Goal: Check status: Check status

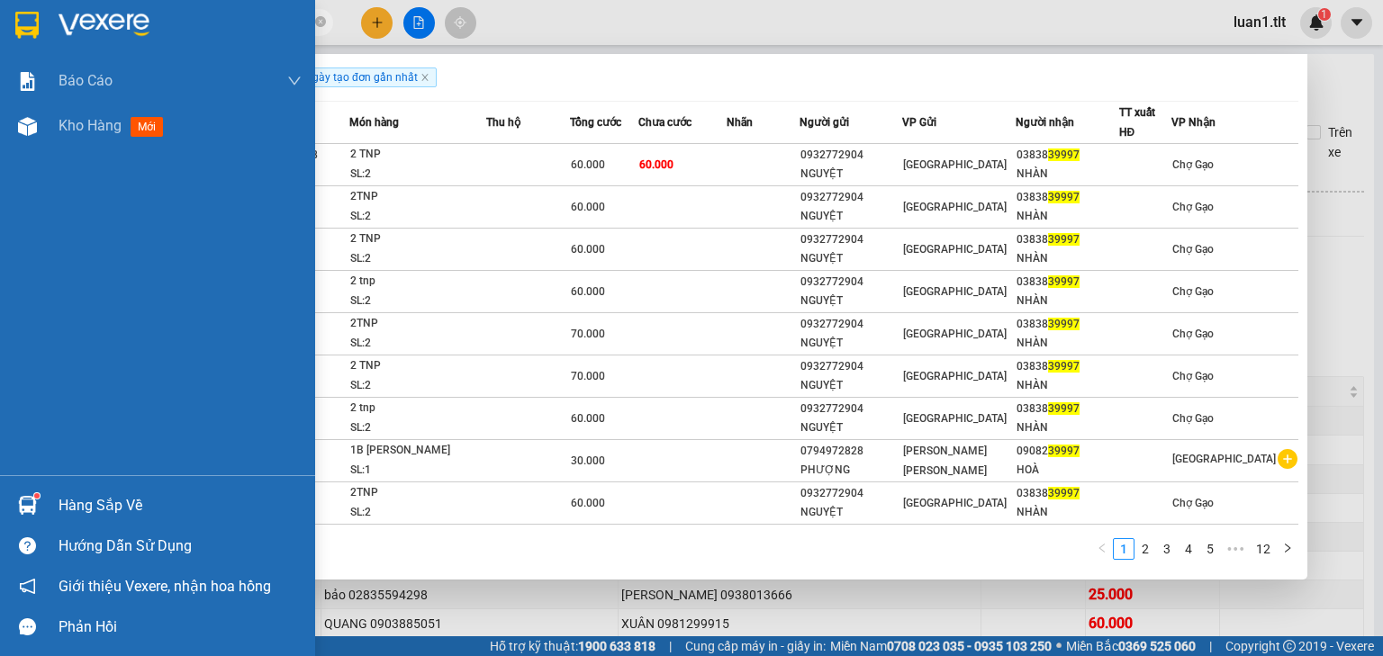
scroll to position [169, 0]
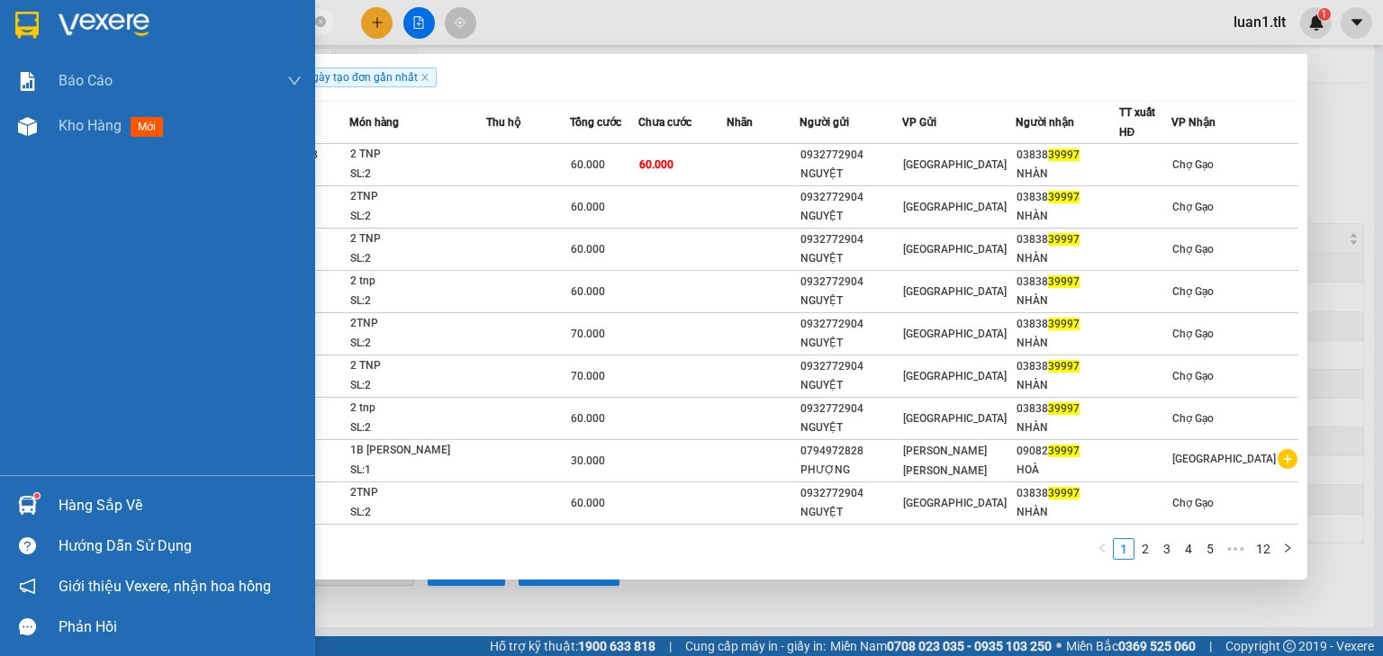
click at [41, 508] on div at bounding box center [28, 506] width 32 height 32
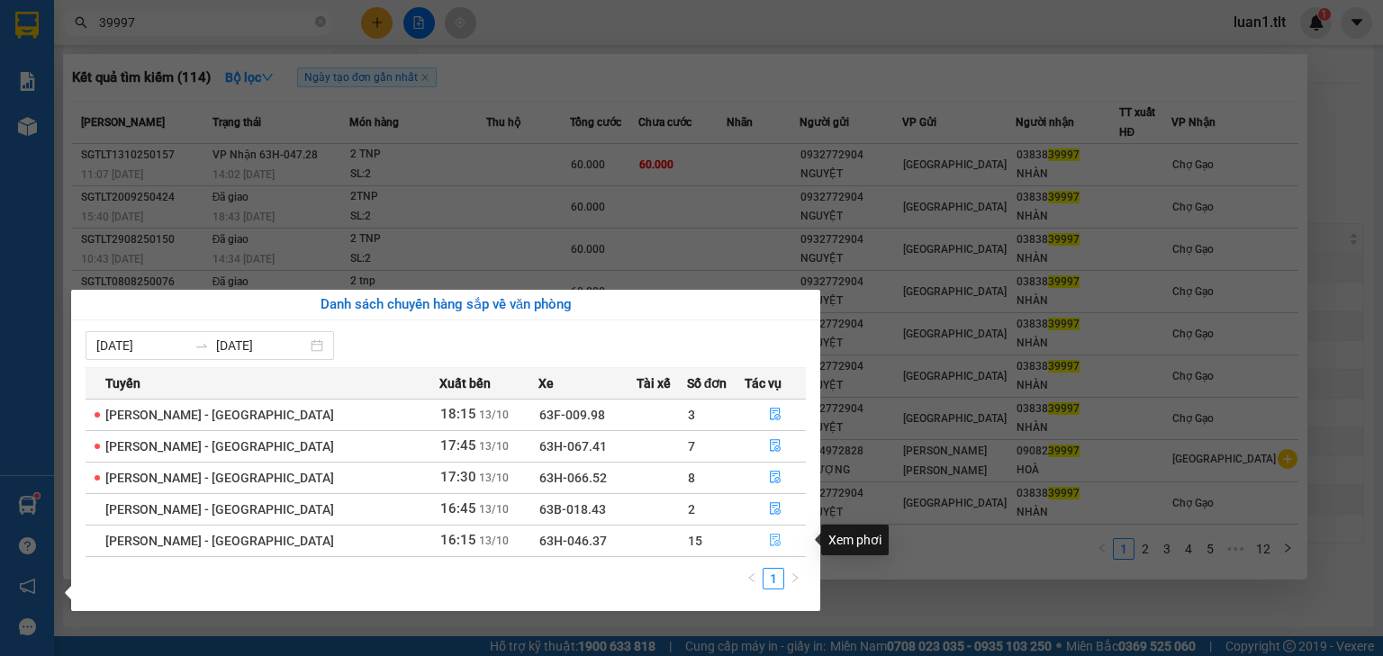
click at [769, 540] on icon "file-done" at bounding box center [775, 540] width 13 height 13
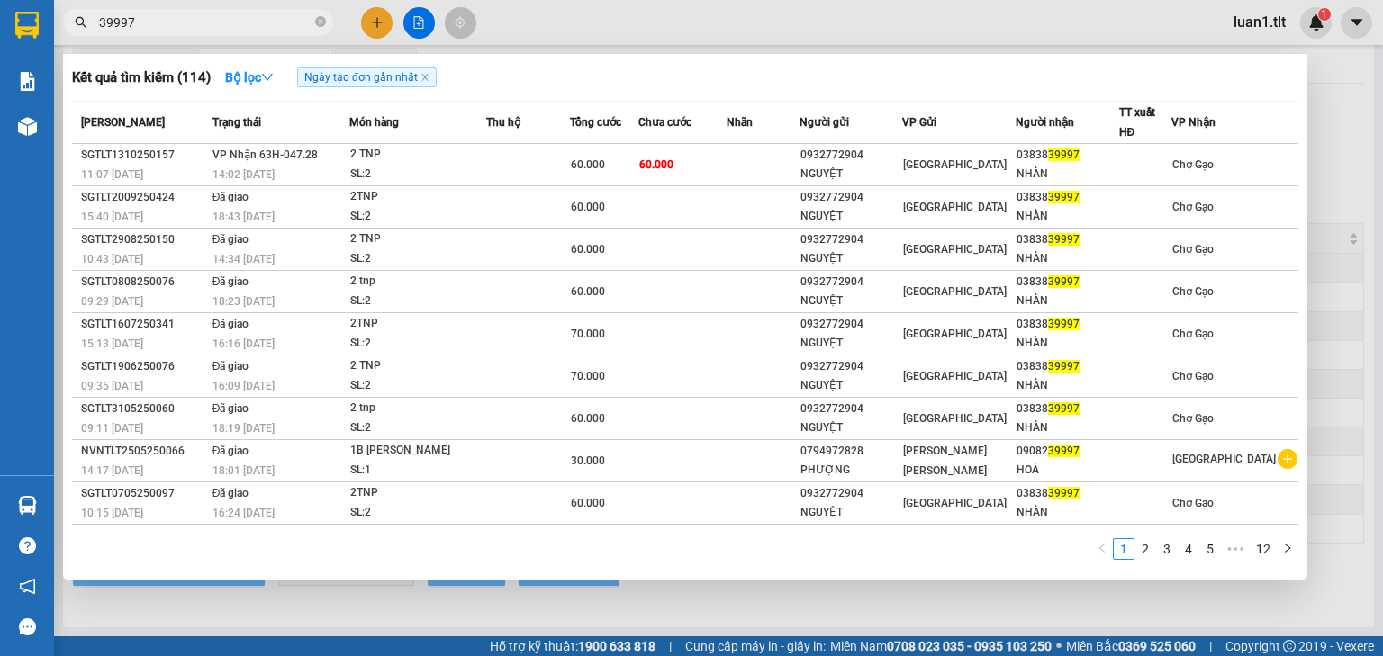
click at [774, 608] on div at bounding box center [691, 328] width 1383 height 656
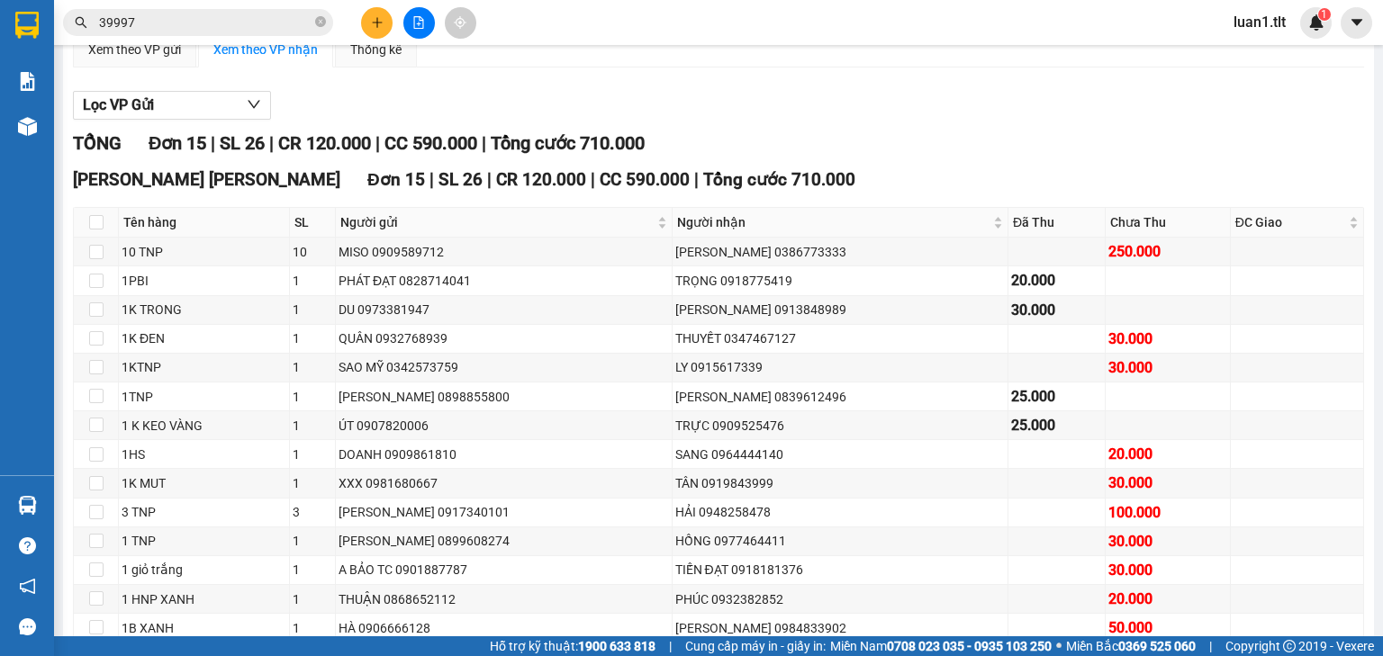
scroll to position [313, 0]
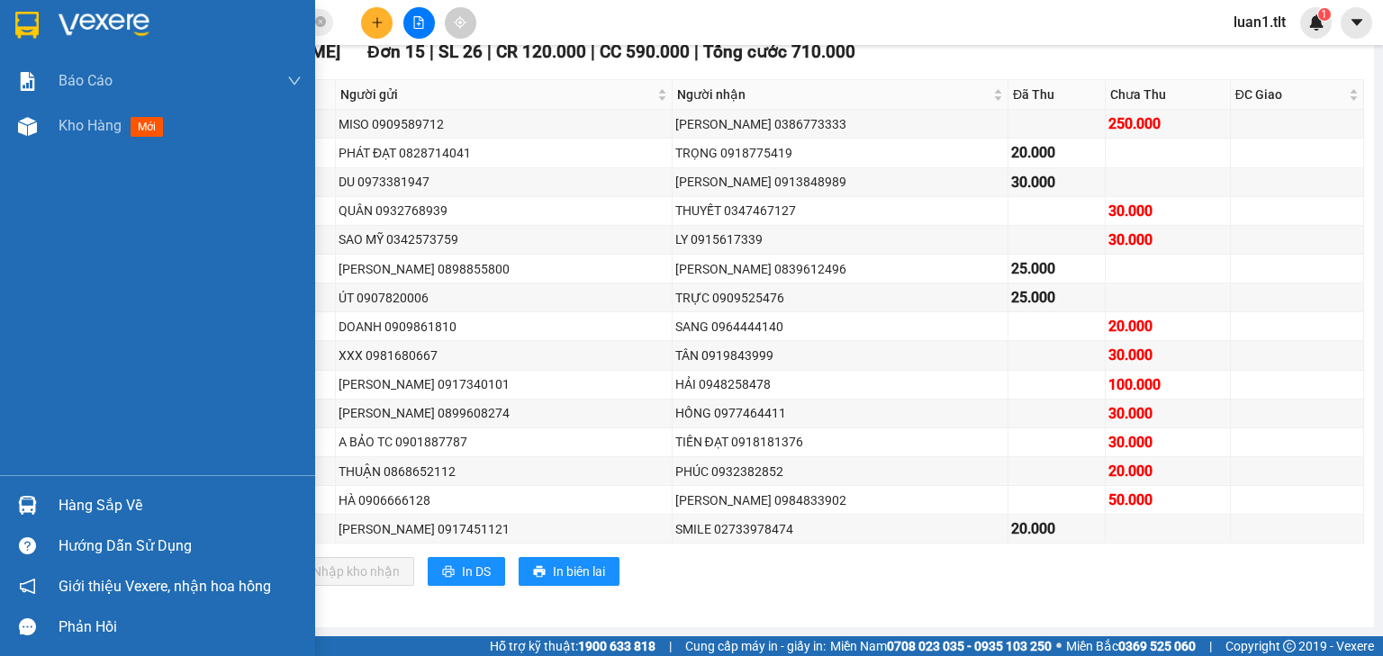
click at [30, 500] on img at bounding box center [27, 505] width 19 height 19
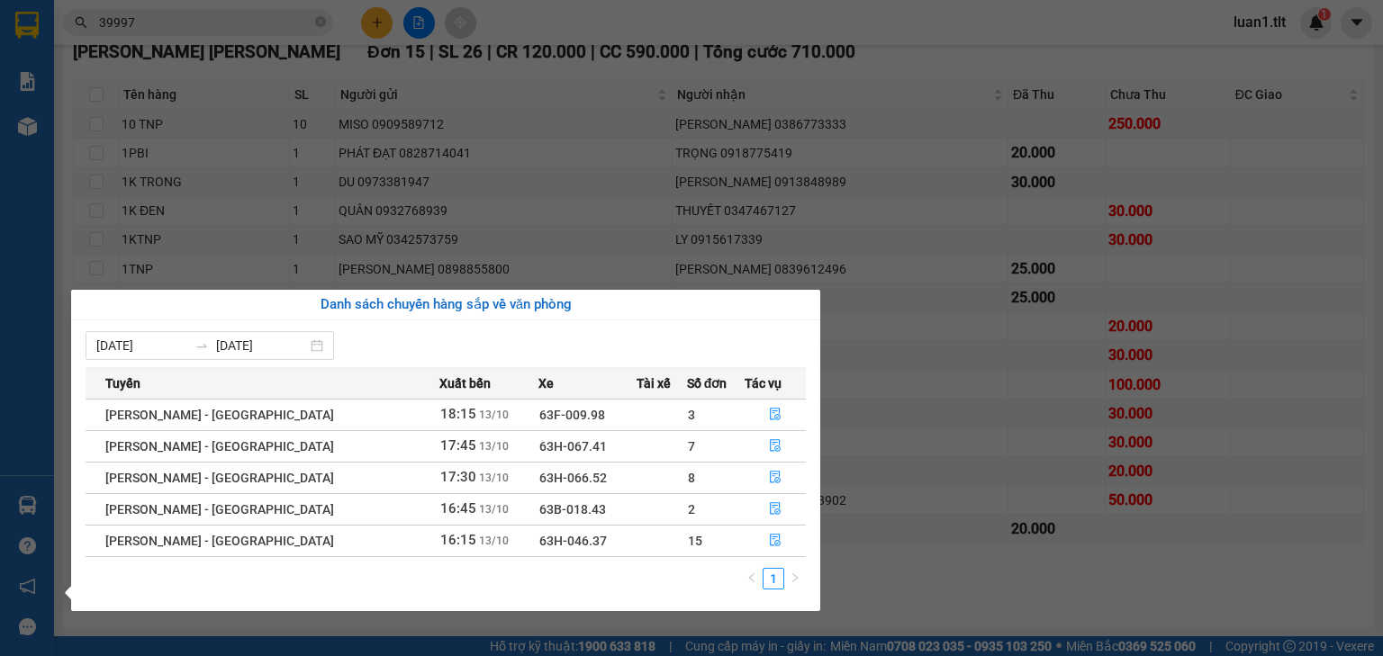
click at [1011, 605] on section "Kết quả [PERSON_NAME] ( 114 ) Bộ lọc Ngày tạo [PERSON_NAME] nhất Mã ĐH Trạng th…" at bounding box center [691, 328] width 1383 height 656
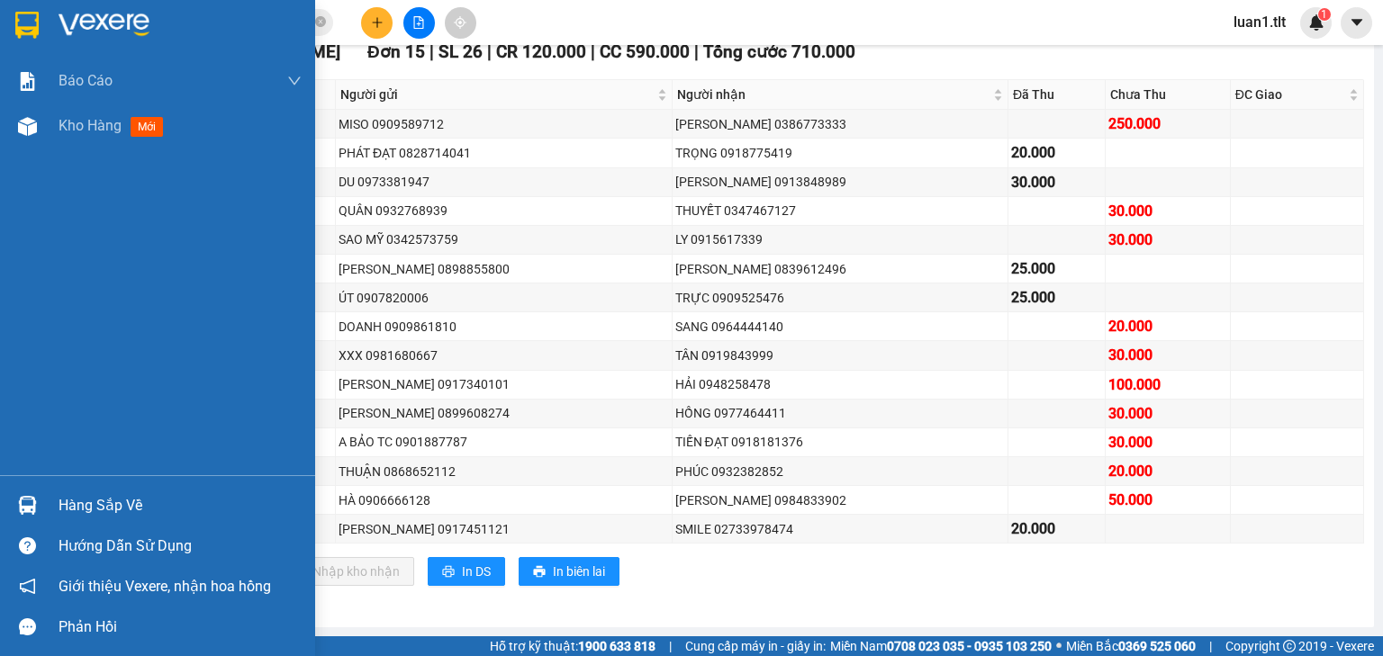
drag, startPoint x: 50, startPoint y: 20, endPoint x: 54, endPoint y: 393, distance: 373.7
click at [50, 22] on div at bounding box center [157, 29] width 315 height 59
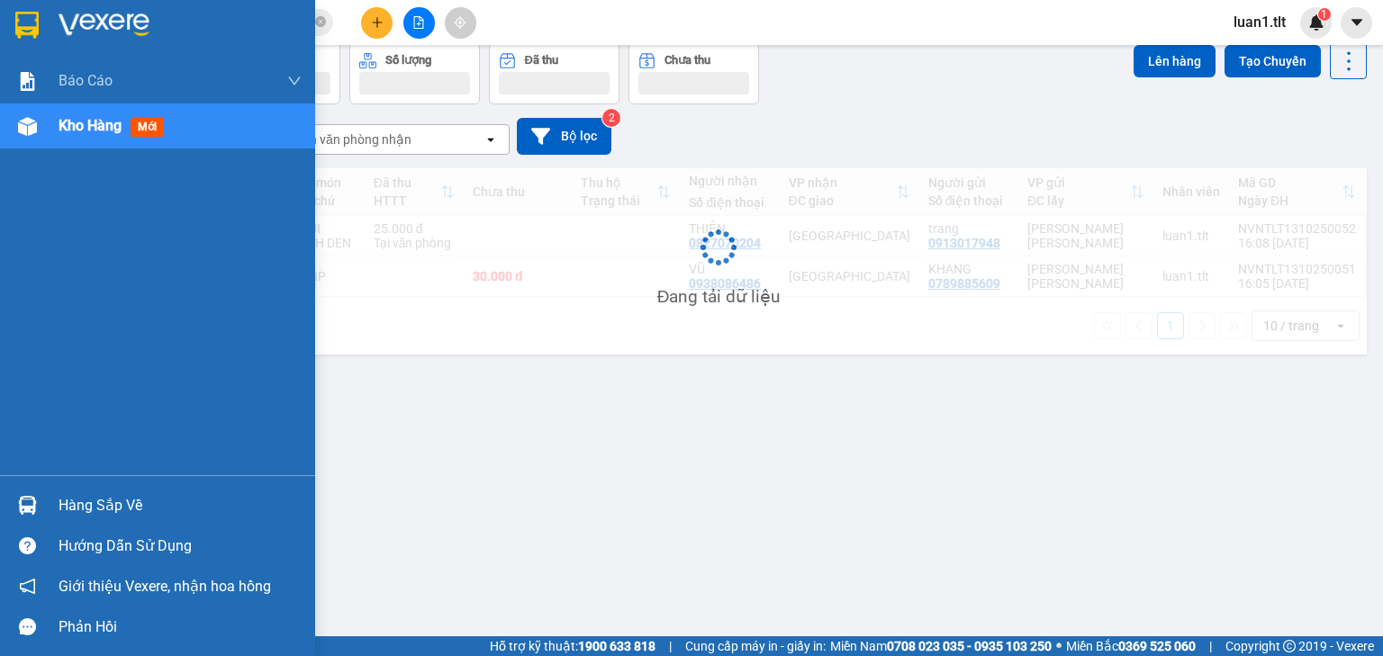
scroll to position [83, 0]
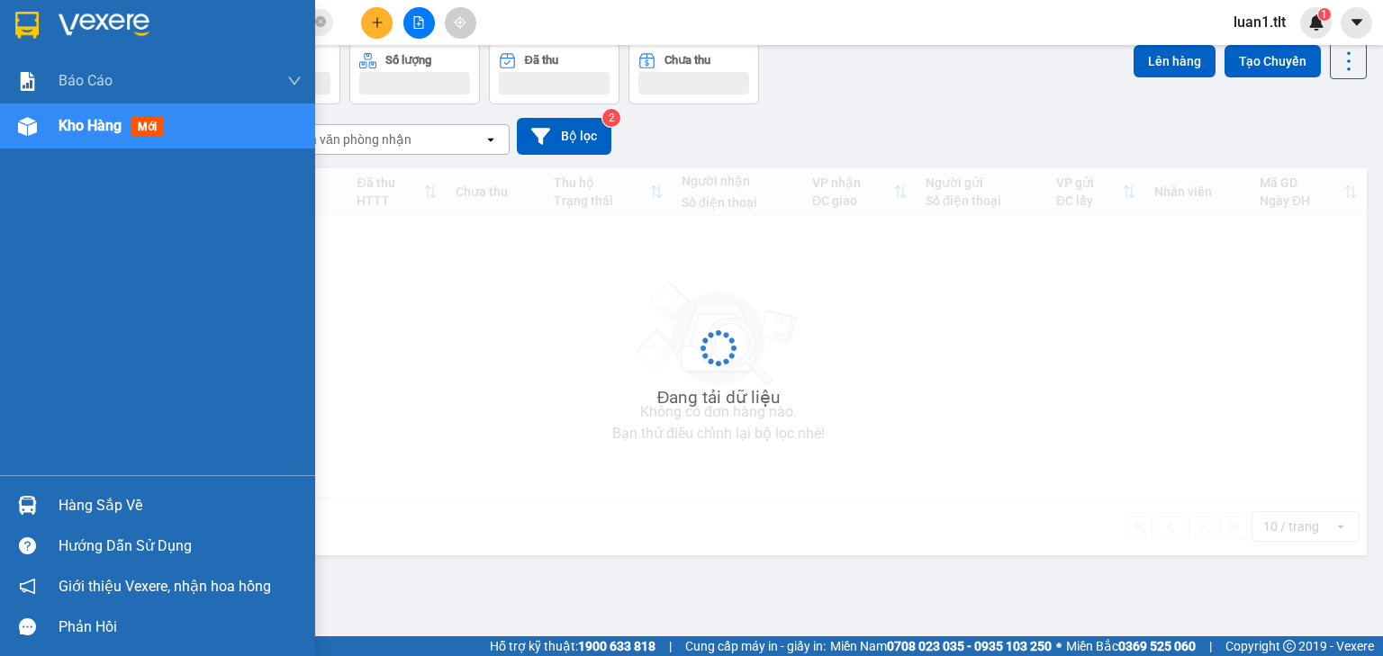
click at [59, 496] on div "Hàng sắp về" at bounding box center [180, 505] width 243 height 27
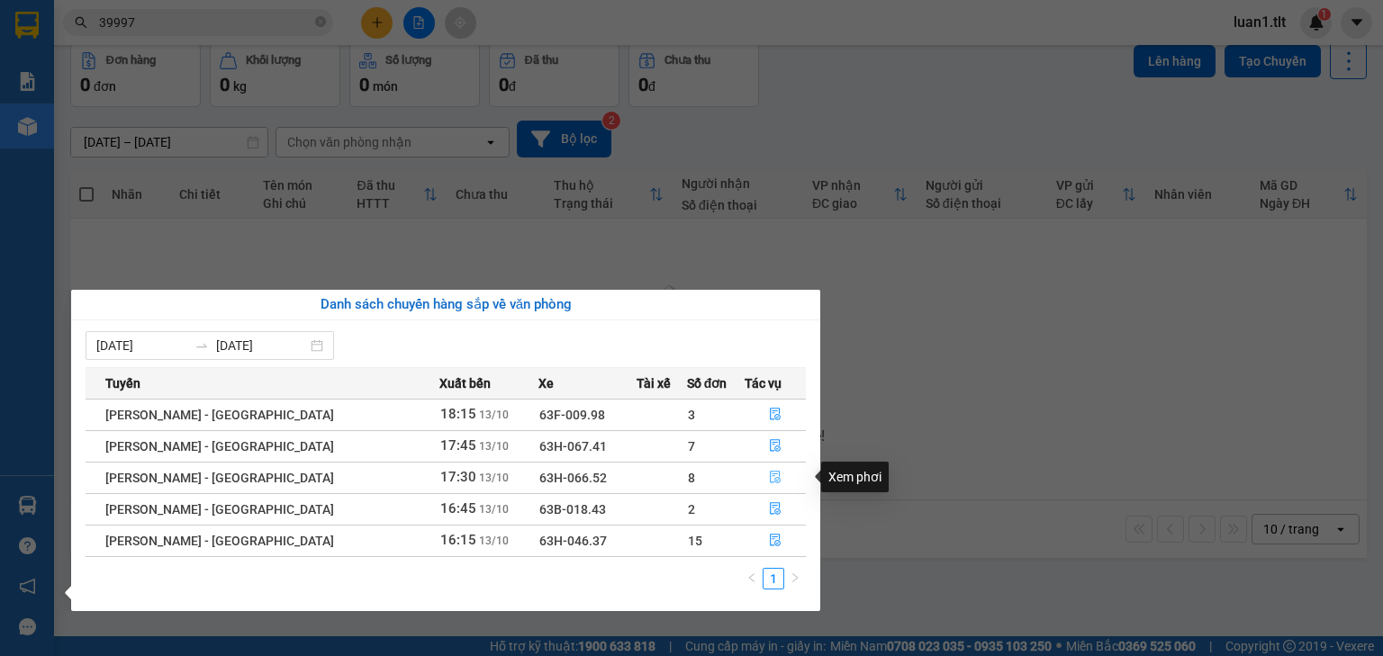
click at [769, 483] on span "file-done" at bounding box center [775, 478] width 13 height 14
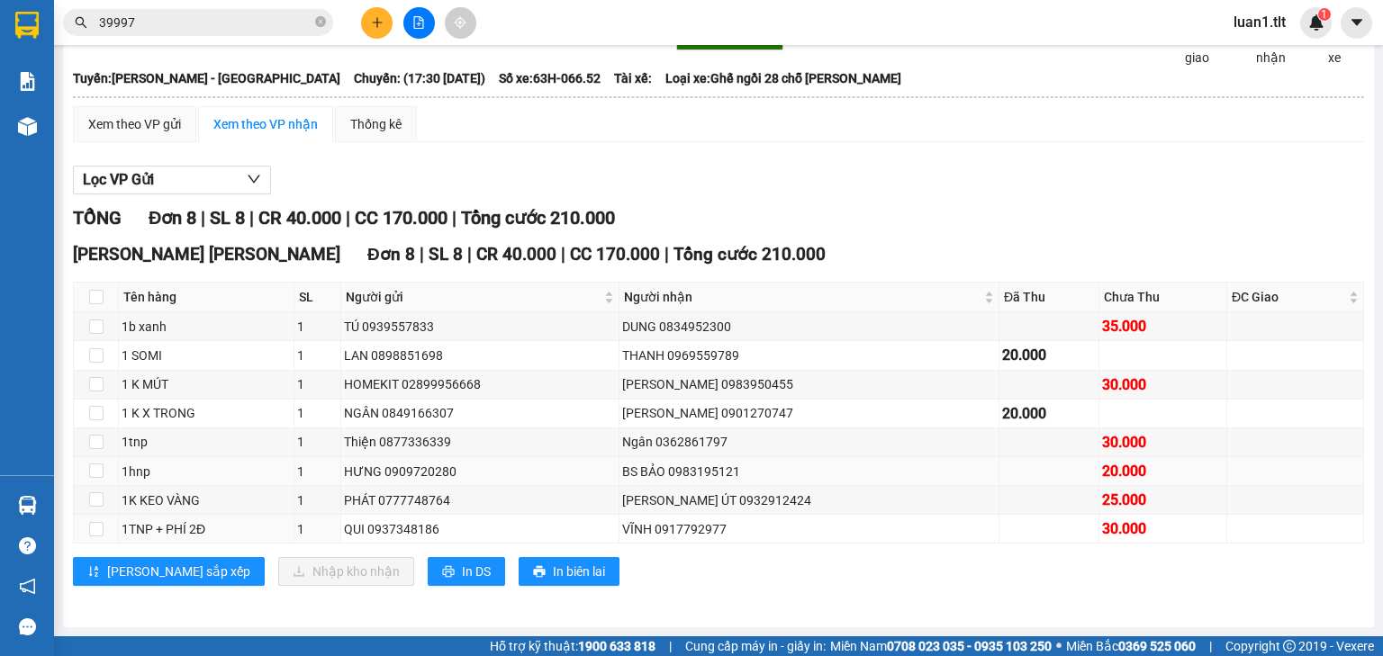
scroll to position [112, 0]
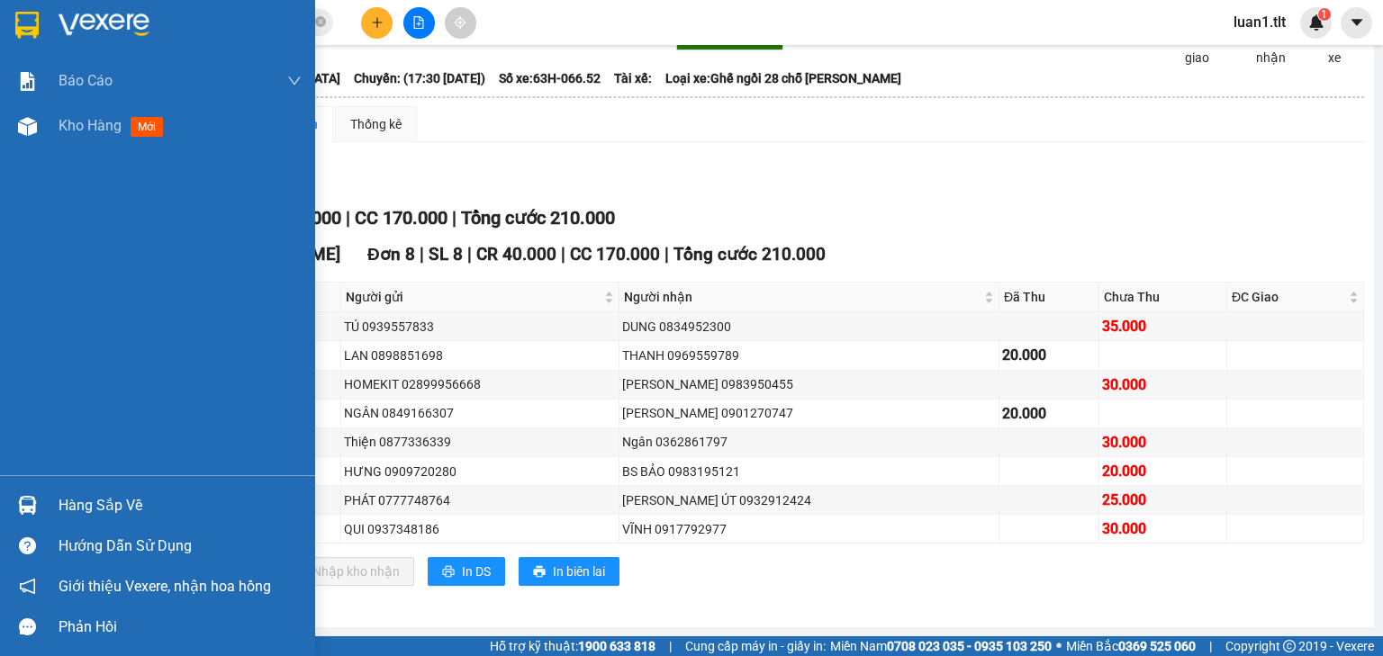
click at [30, 501] on img at bounding box center [27, 505] width 19 height 19
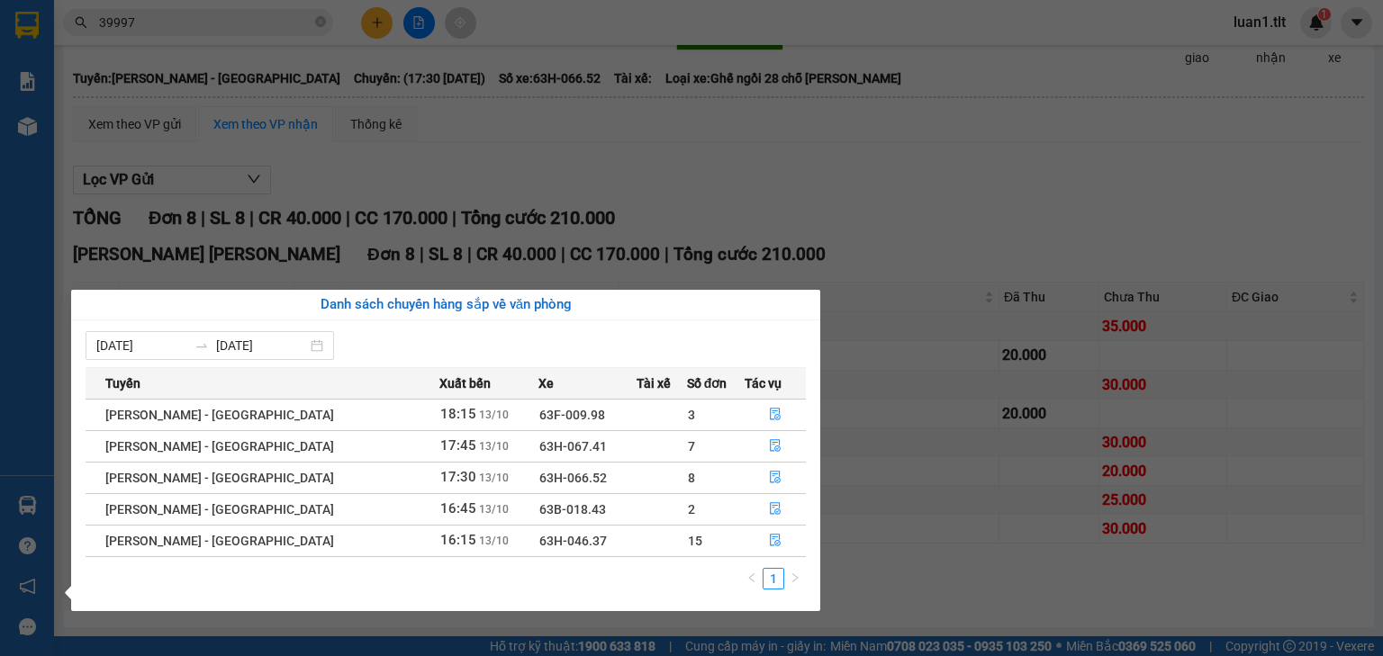
click at [875, 565] on section "Kết quả [PERSON_NAME] ( 114 ) Bộ lọc Ngày tạo [PERSON_NAME] nhất Mã ĐH Trạng th…" at bounding box center [691, 328] width 1383 height 656
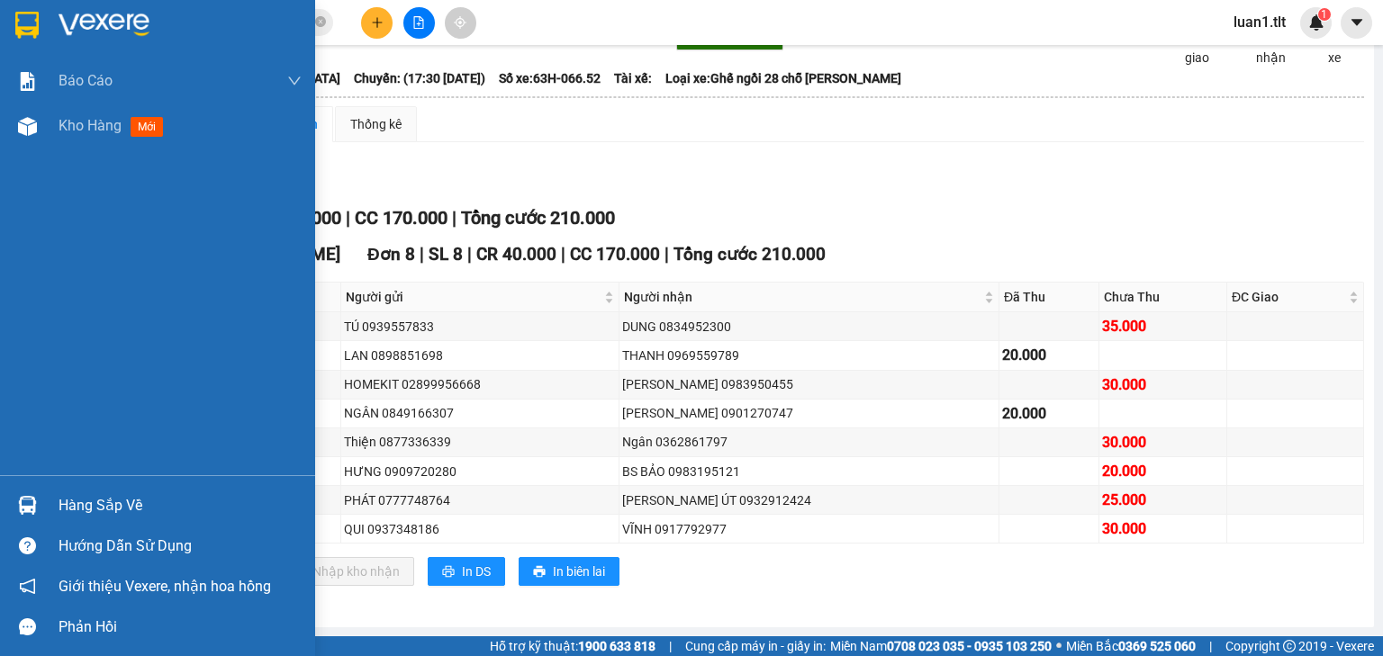
click at [41, 495] on div at bounding box center [28, 506] width 32 height 32
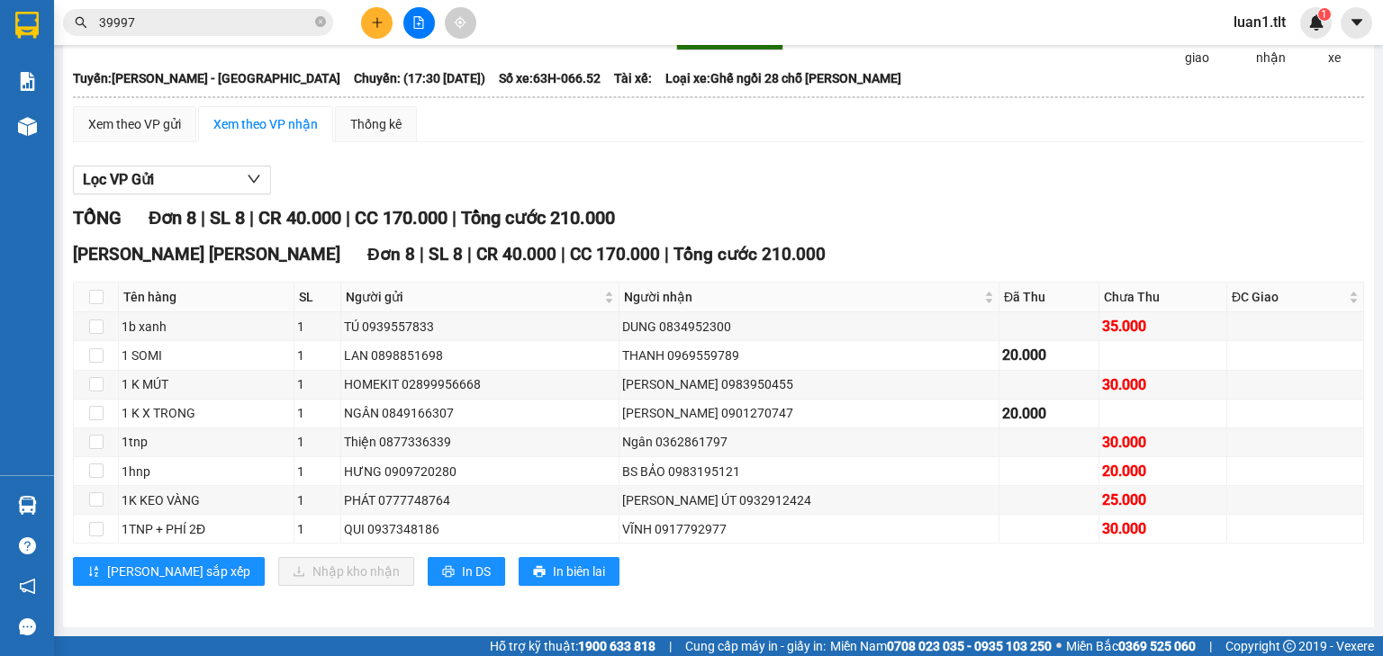
click at [255, 43] on section "Kết quả [PERSON_NAME] ( 114 ) Bộ lọc Ngày tạo [PERSON_NAME] nhất Mã ĐH Trạng th…" at bounding box center [691, 328] width 1383 height 656
drag, startPoint x: 317, startPoint y: 21, endPoint x: 303, endPoint y: 31, distance: 16.7
click at [316, 21] on icon "close-circle" at bounding box center [320, 21] width 11 height 11
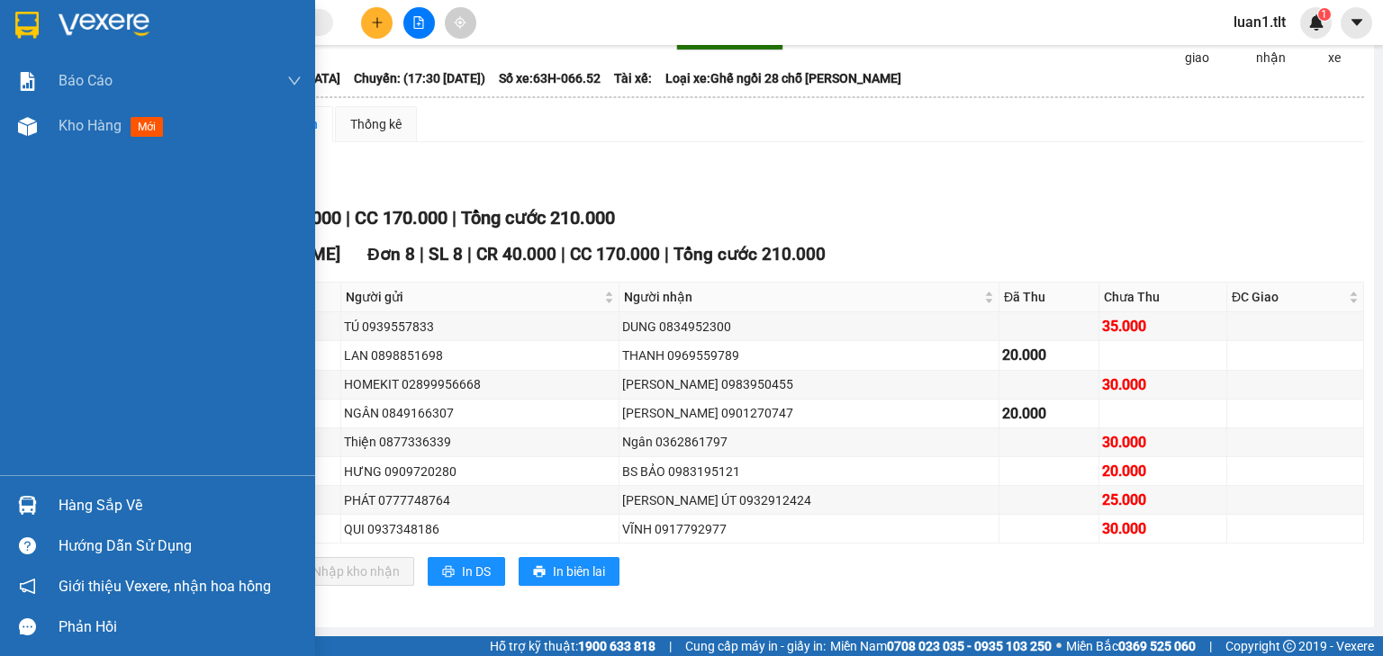
click at [81, 26] on img at bounding box center [104, 25] width 91 height 27
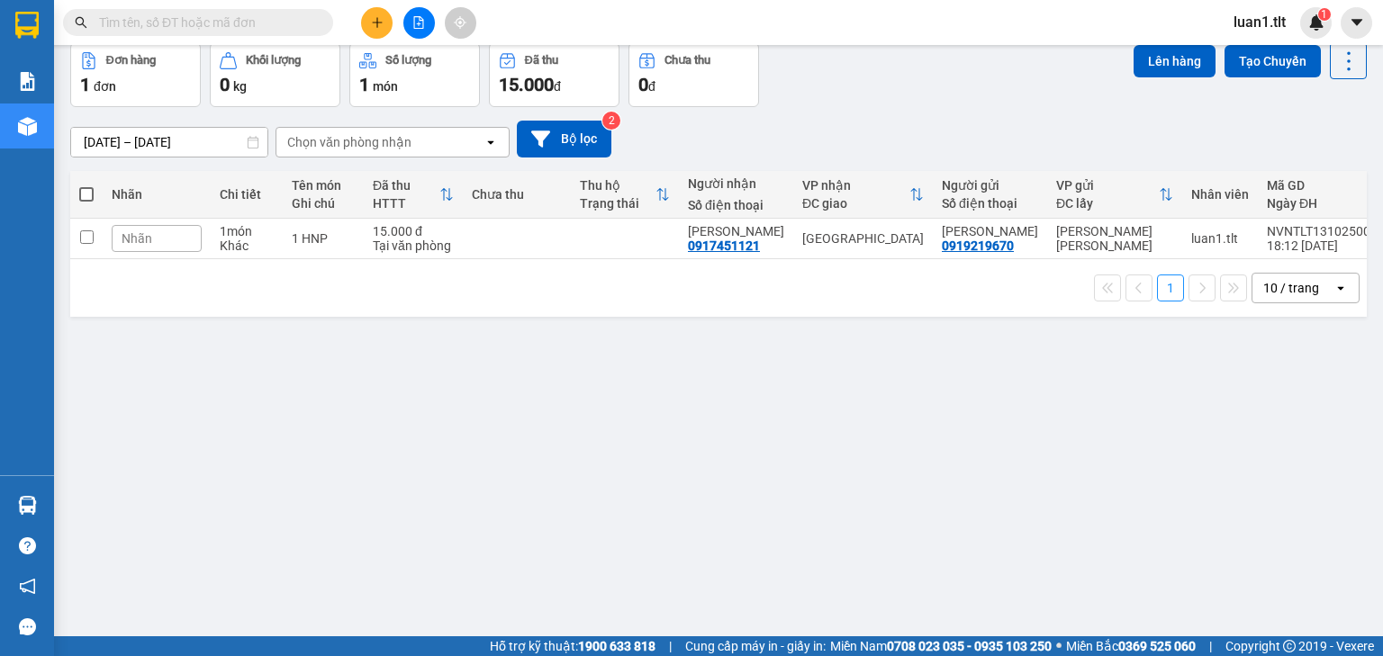
click at [155, 29] on input "text" at bounding box center [205, 23] width 212 height 20
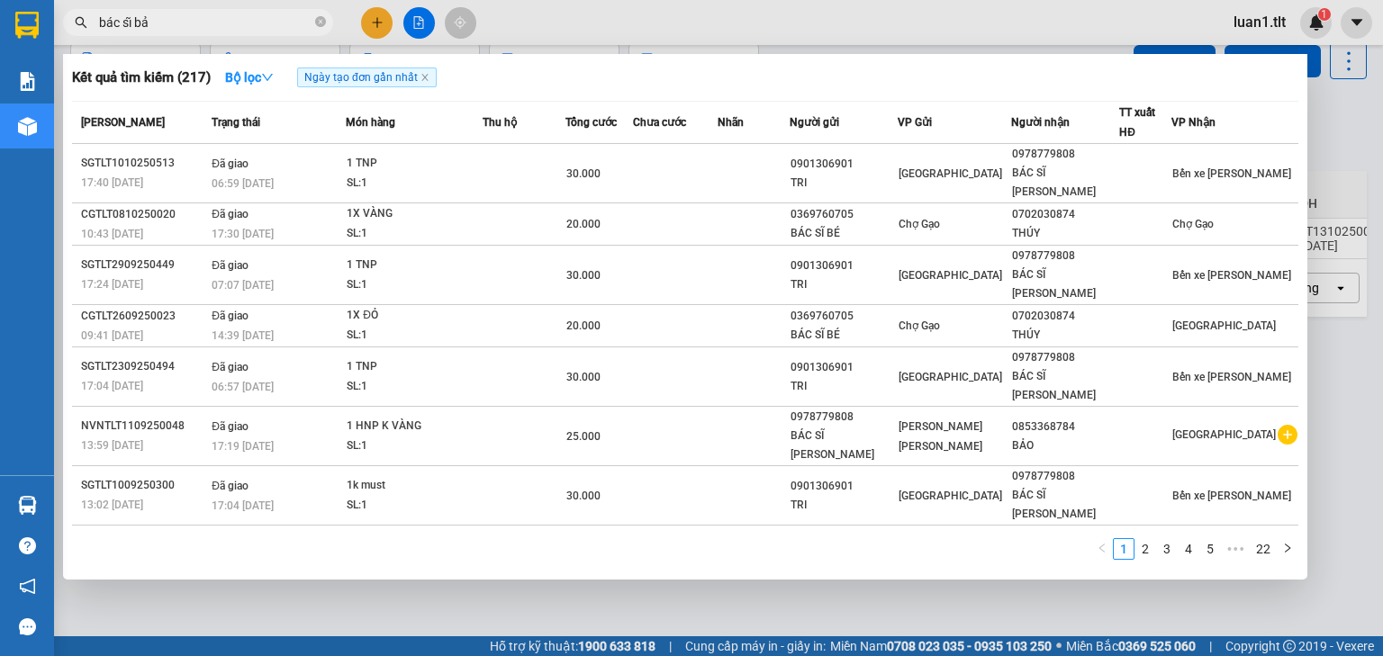
type input "bác sĩ [PERSON_NAME]"
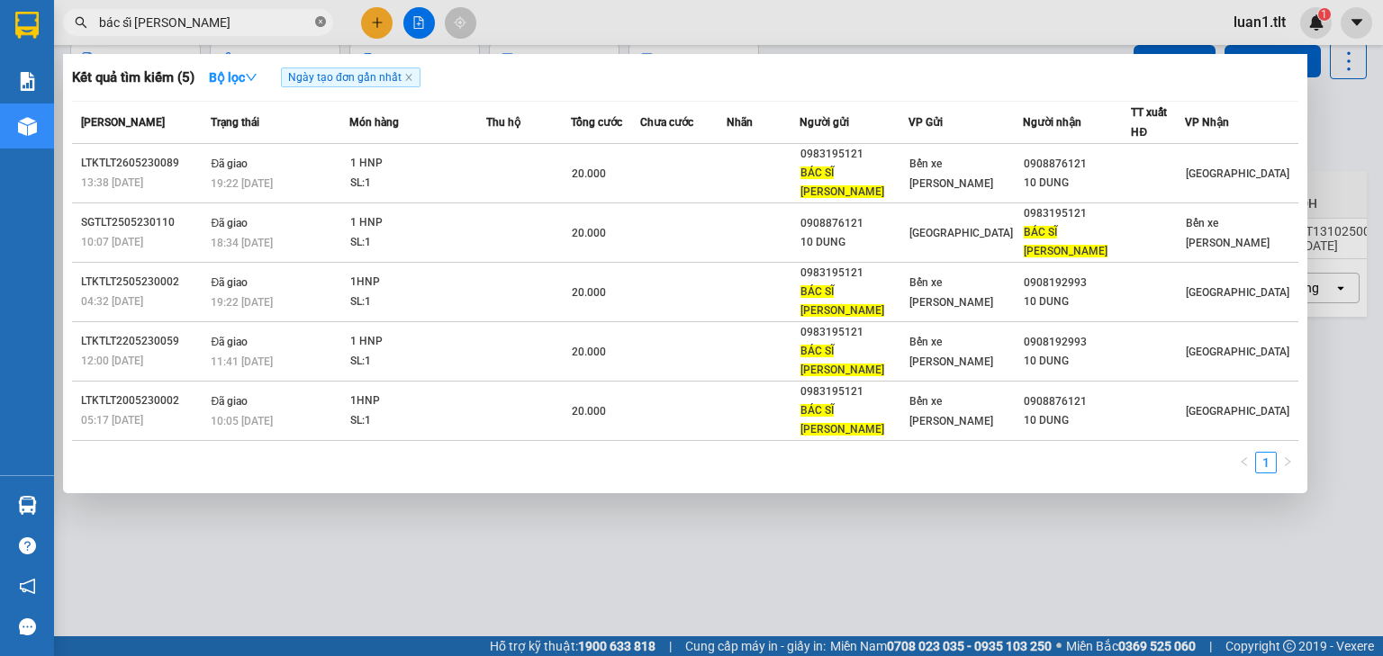
click at [317, 18] on icon "close-circle" at bounding box center [320, 21] width 11 height 11
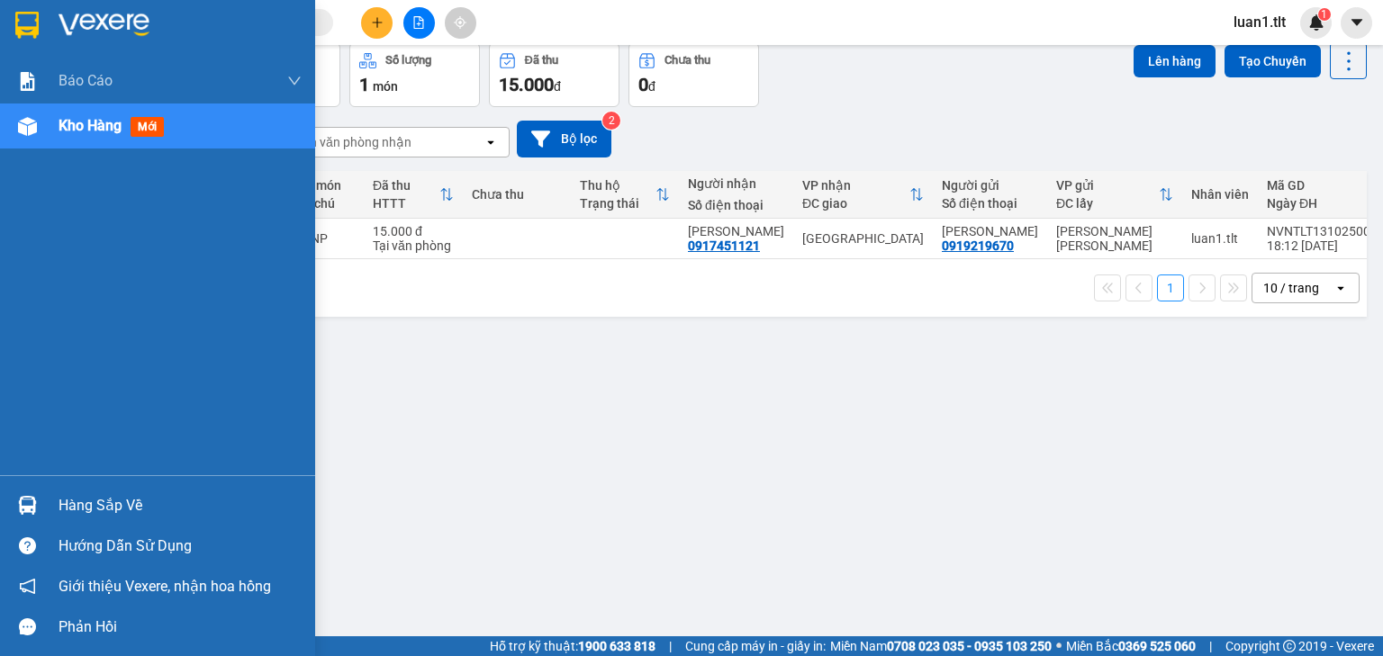
click at [28, 19] on img at bounding box center [26, 25] width 23 height 27
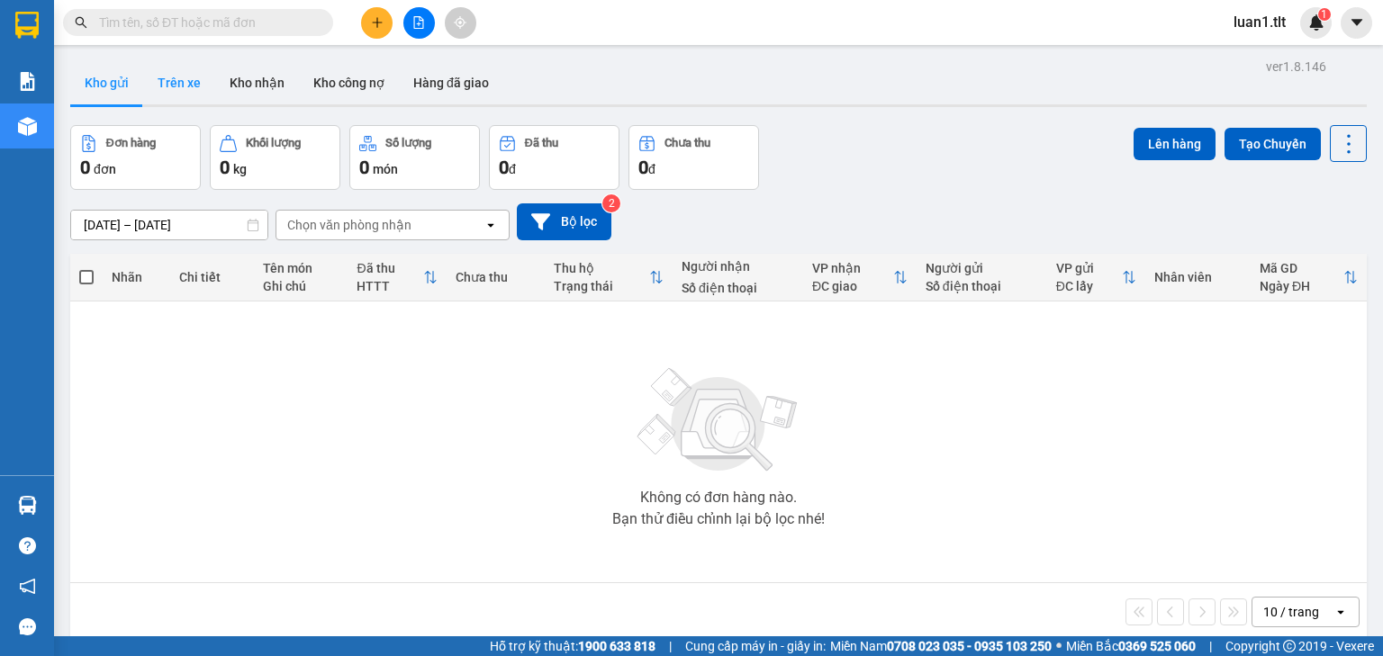
click at [144, 81] on button "Trên xe" at bounding box center [179, 82] width 72 height 43
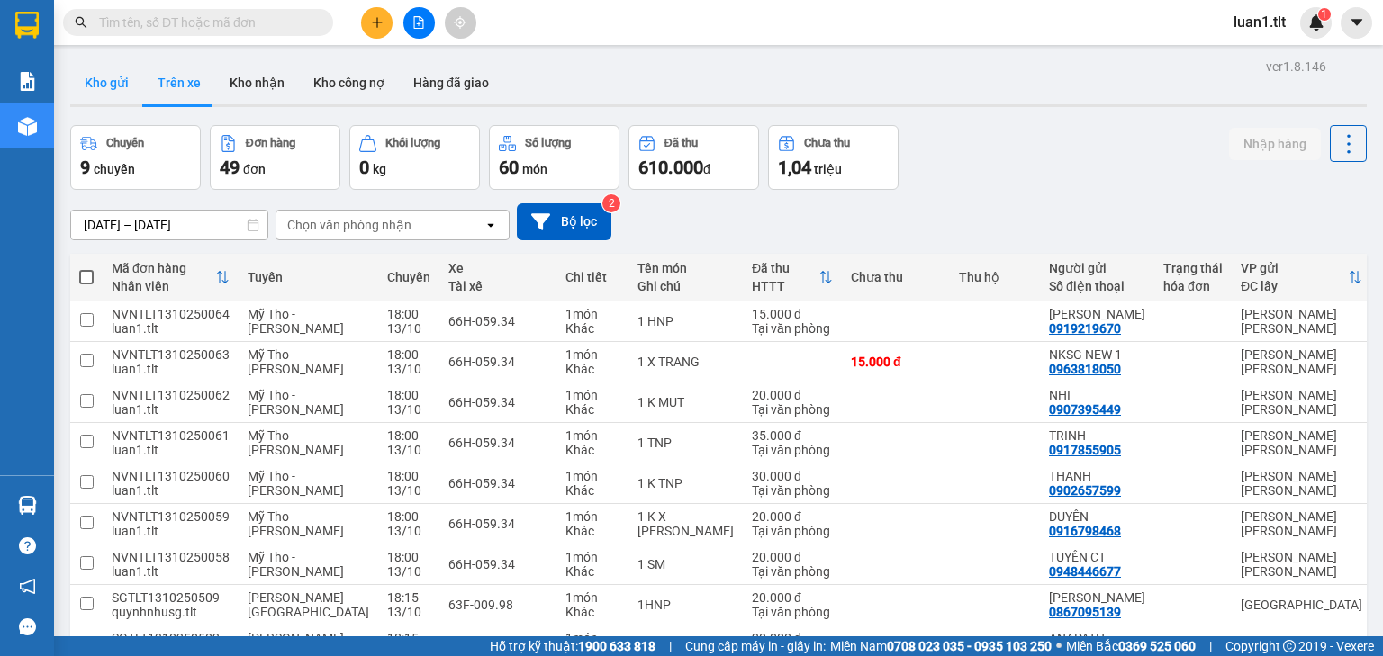
click at [104, 90] on button "Kho gửi" at bounding box center [106, 82] width 73 height 43
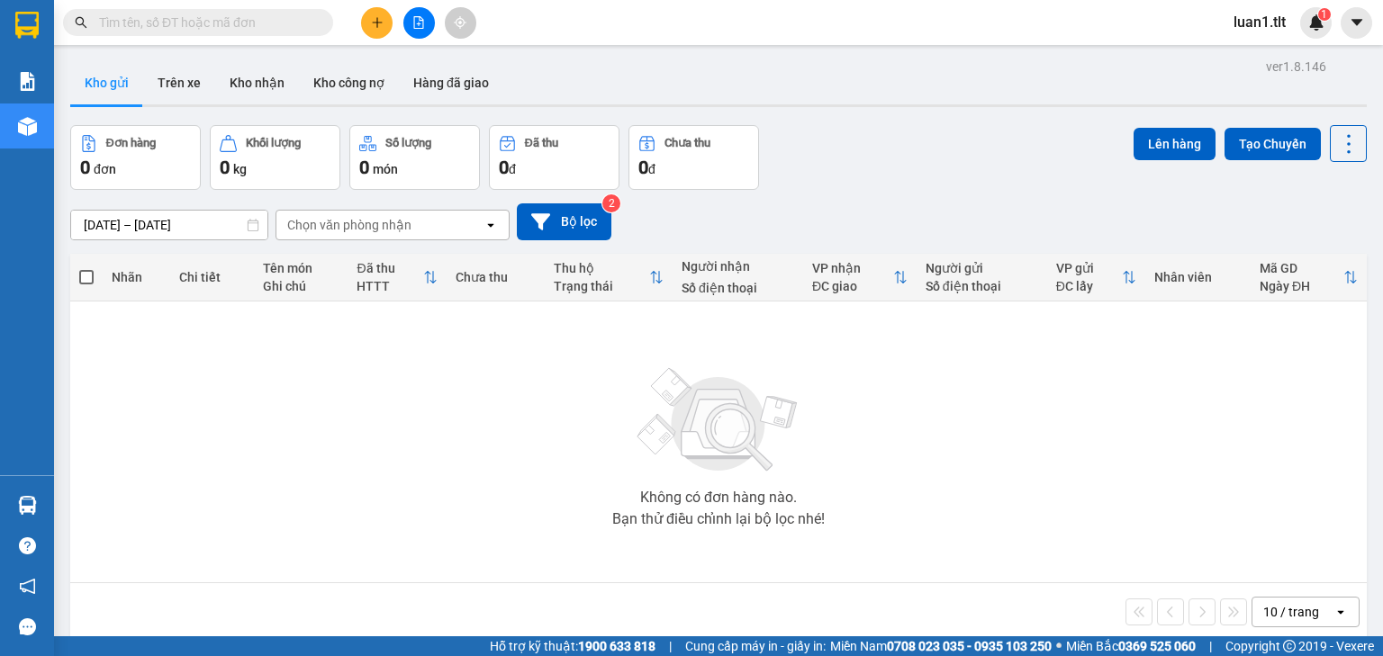
click at [170, 24] on input "text" at bounding box center [205, 23] width 212 height 20
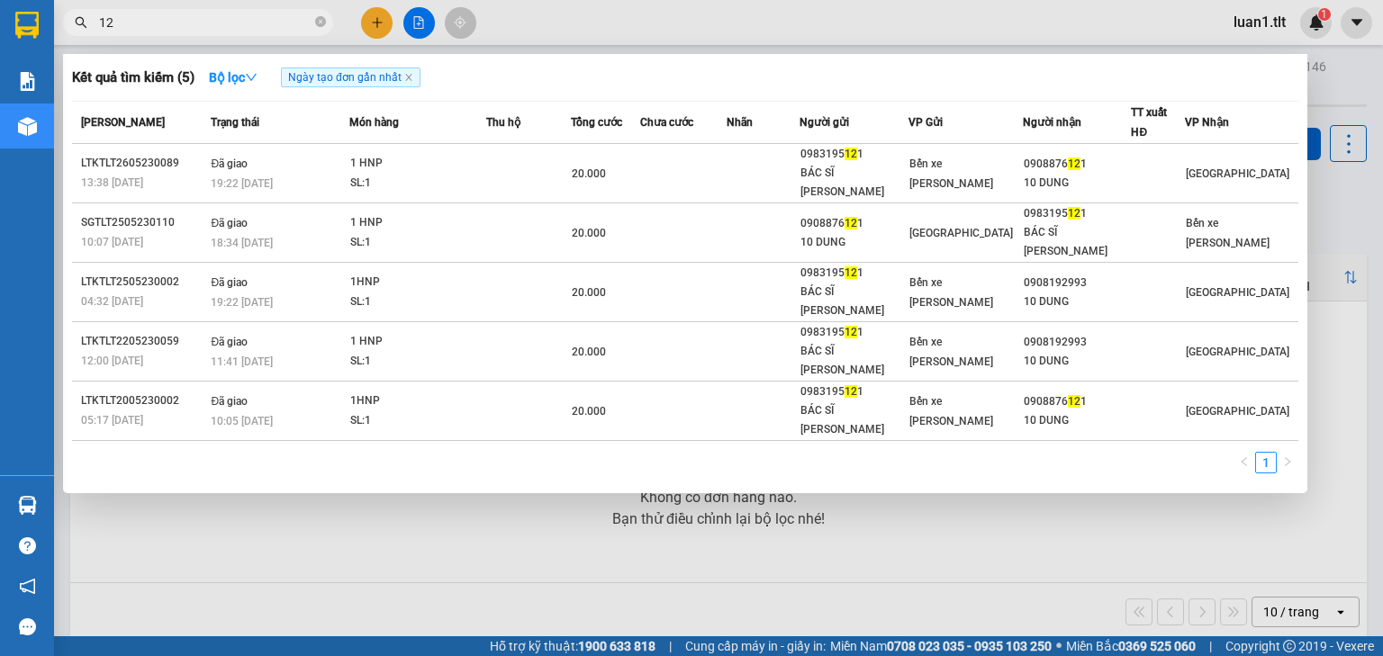
type input "121"
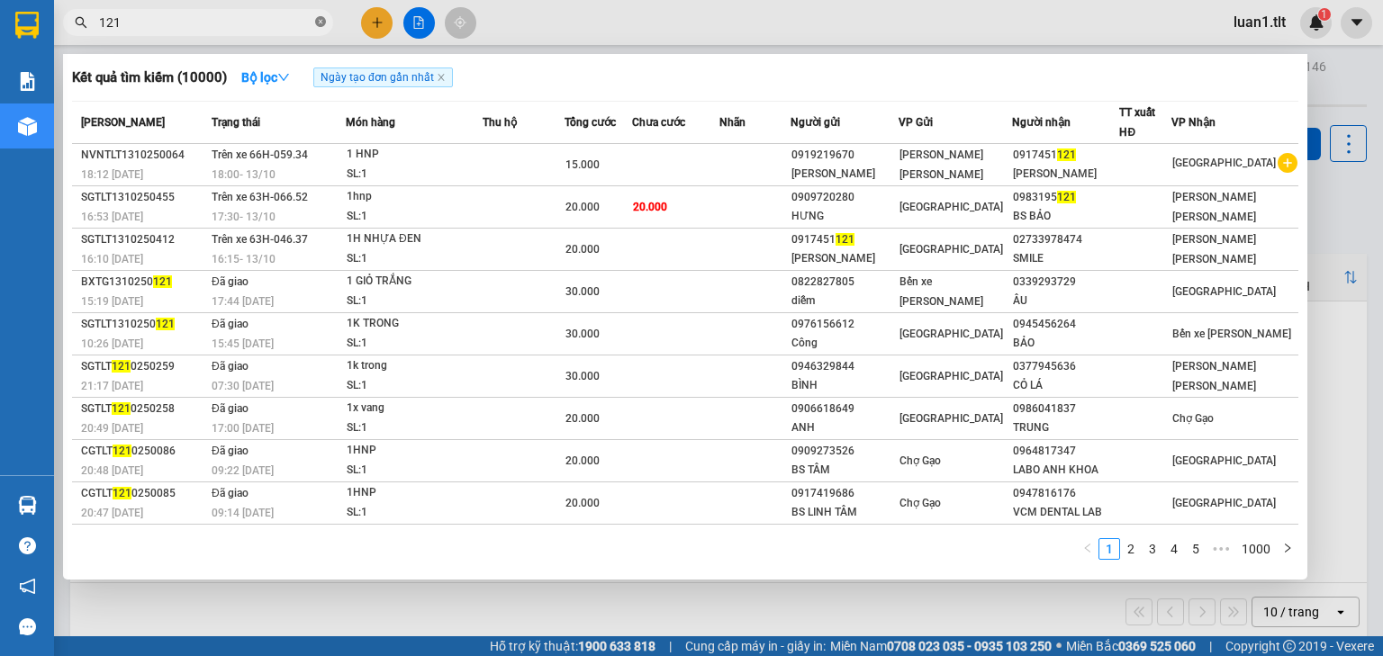
click at [317, 19] on icon "close-circle" at bounding box center [320, 21] width 11 height 11
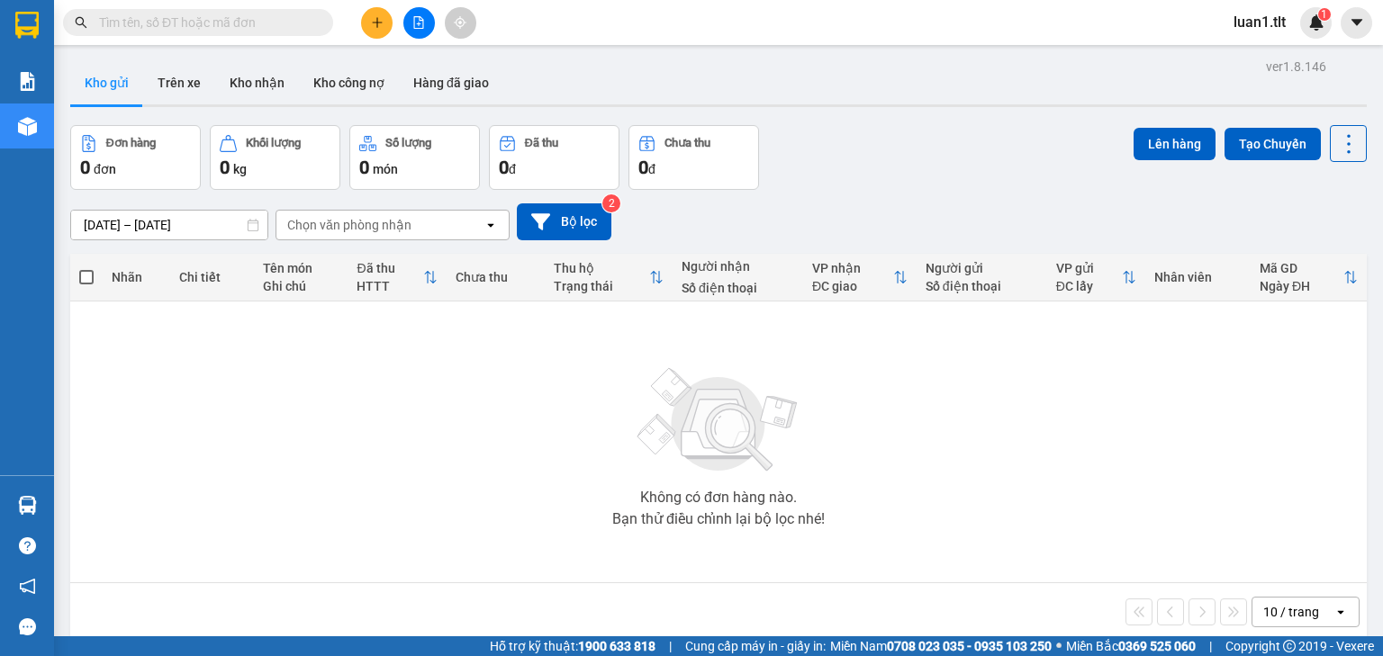
click at [248, 19] on input "text" at bounding box center [205, 23] width 212 height 20
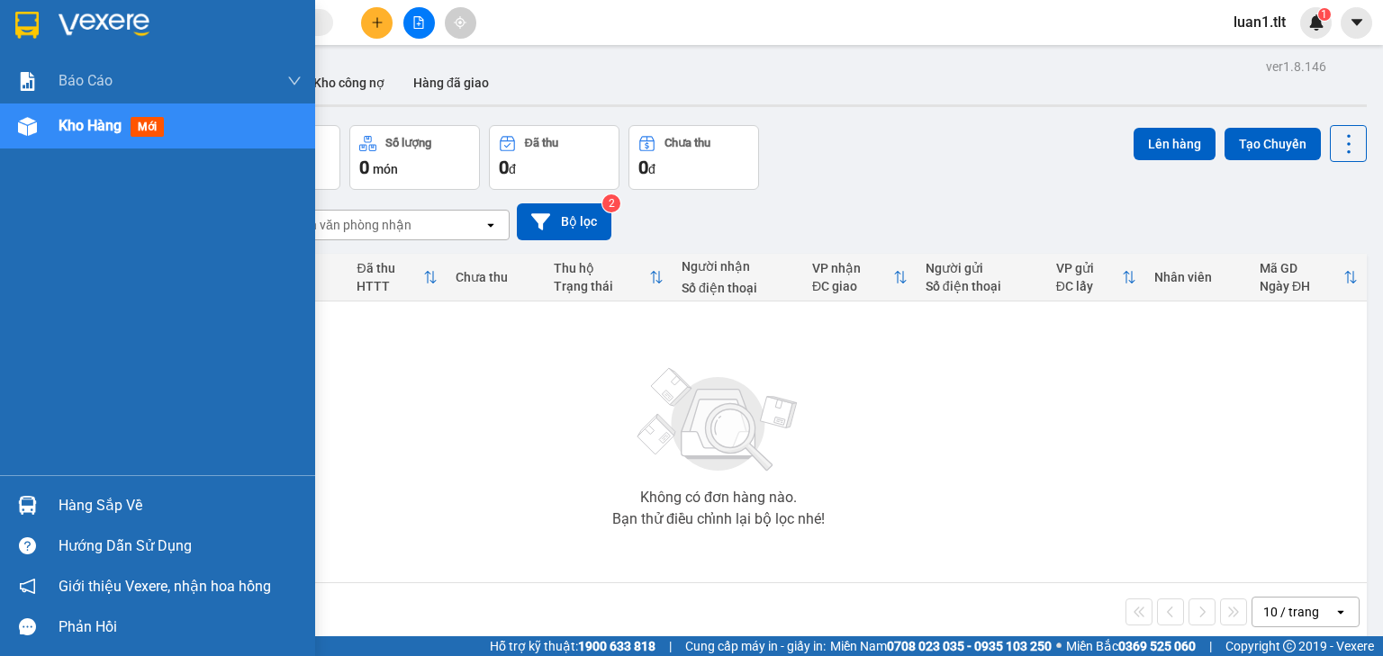
click at [65, 22] on img at bounding box center [104, 25] width 91 height 27
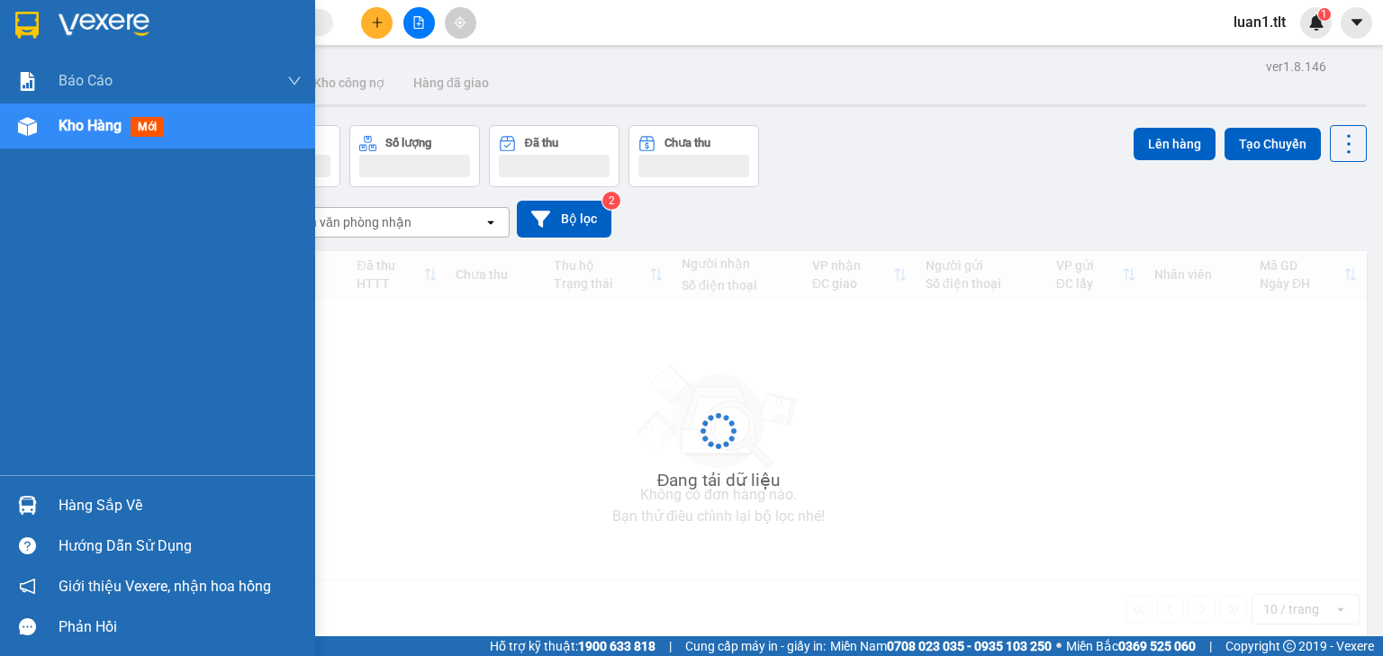
click at [94, 513] on div "Hàng sắp về" at bounding box center [180, 505] width 243 height 27
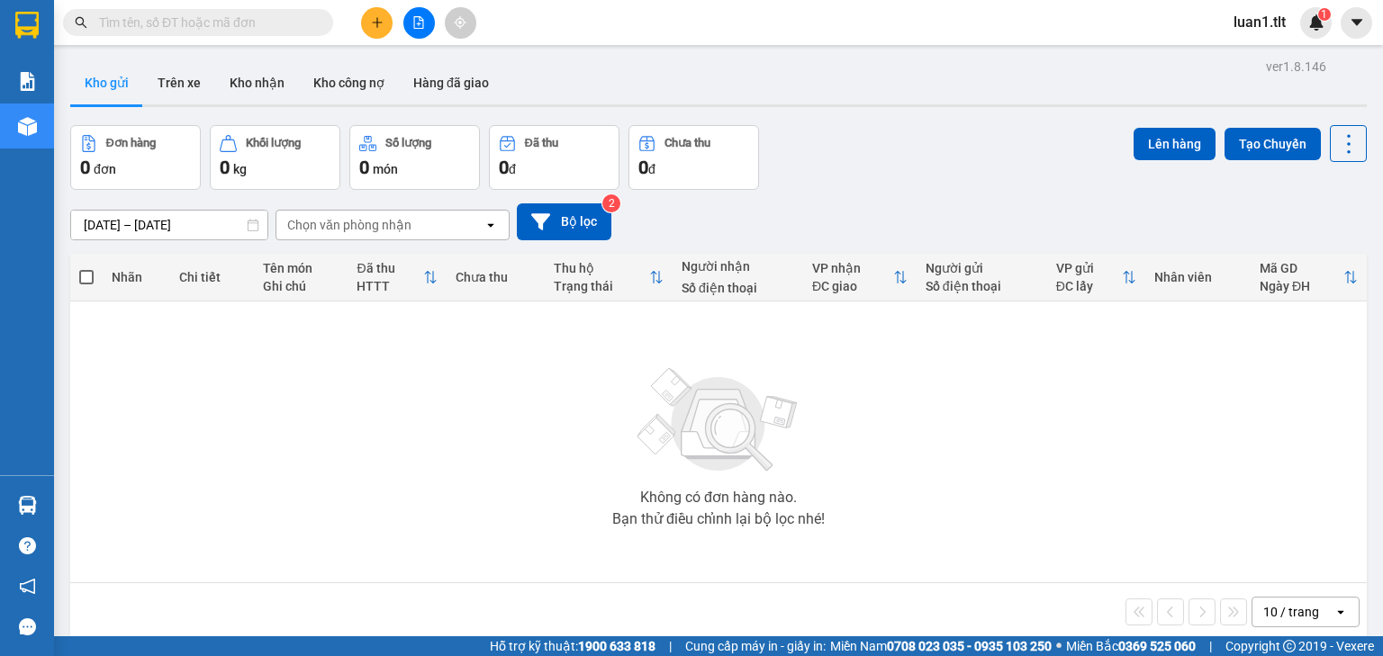
click at [945, 480] on section "Kết quả [PERSON_NAME] ( 10000 ) Bộ lọc Ngày tạo [PERSON_NAME] nhất Mã ĐH Trạng …" at bounding box center [691, 328] width 1383 height 656
click at [147, 23] on input "text" at bounding box center [205, 23] width 212 height 20
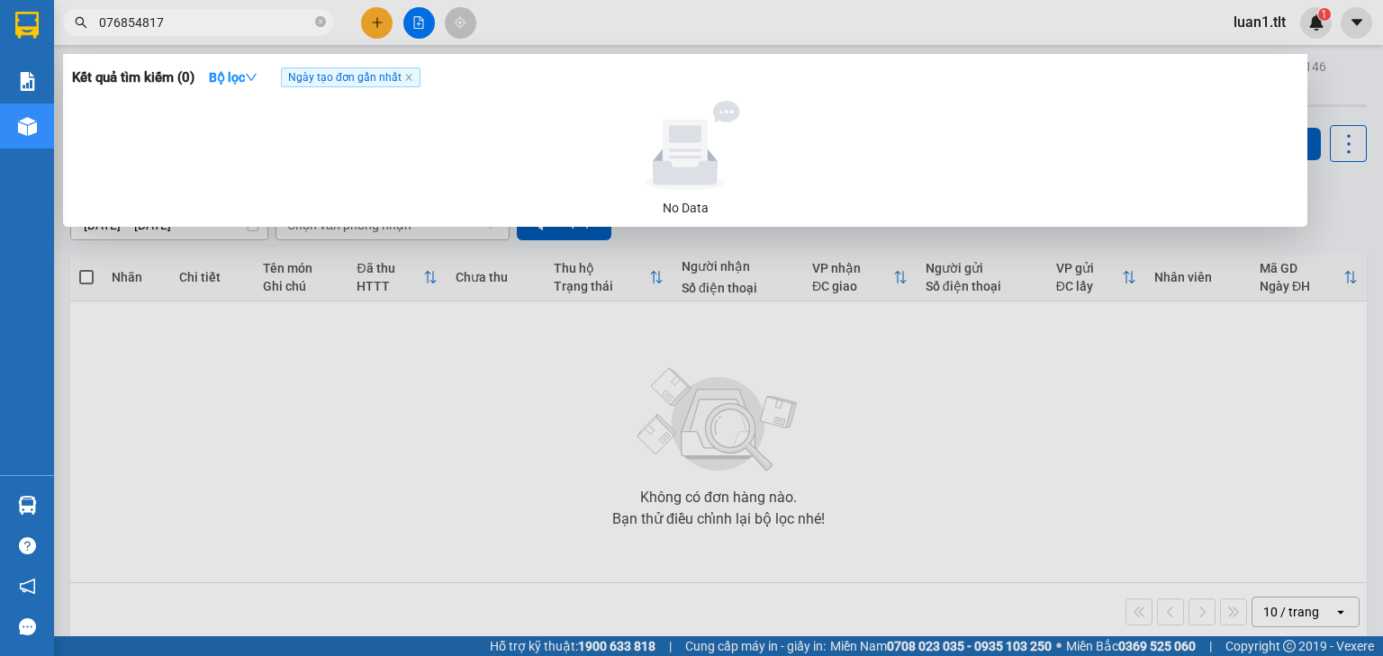
click at [142, 27] on input "076854817" at bounding box center [205, 23] width 212 height 20
click at [144, 22] on input "076854817" at bounding box center [205, 23] width 212 height 20
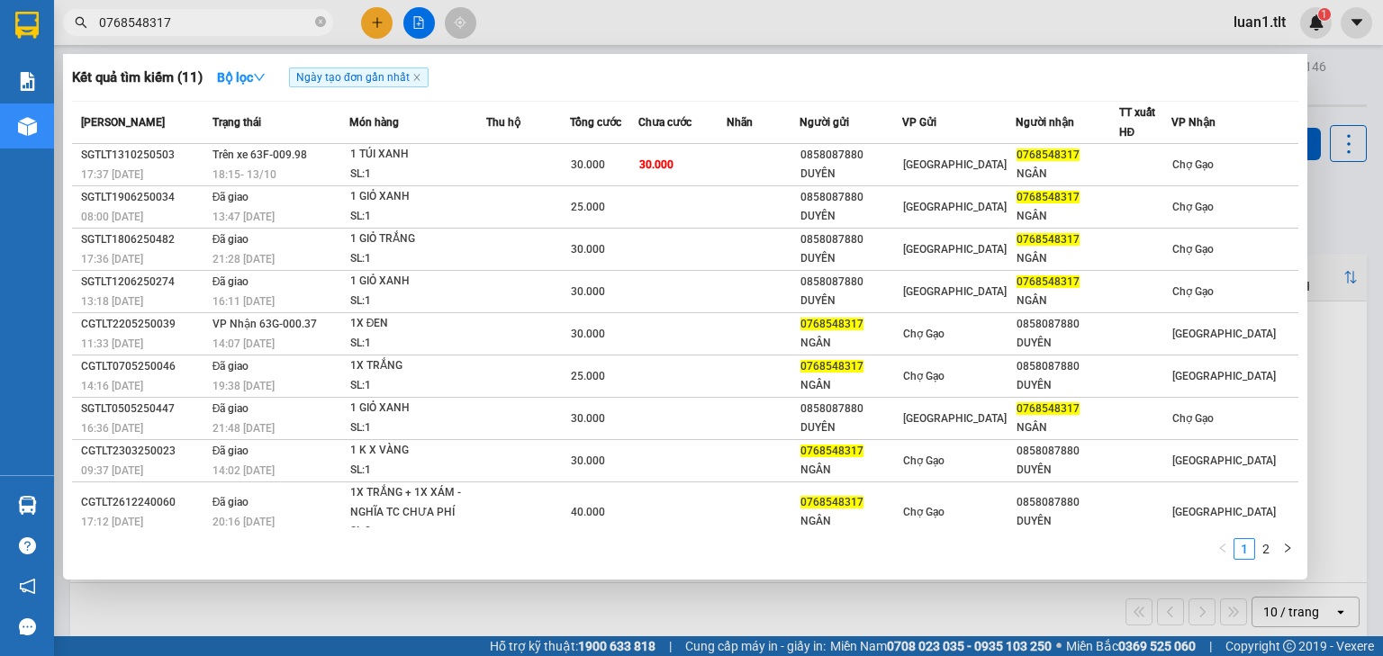
type input "0768548317"
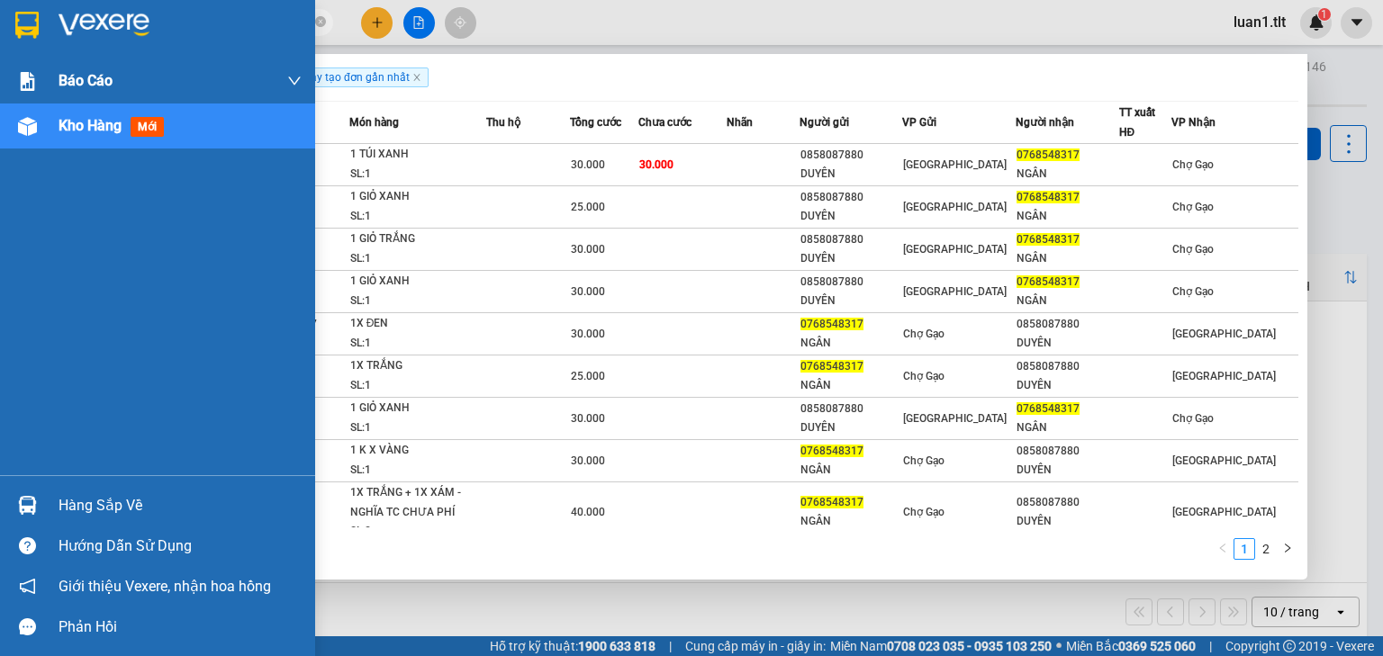
drag, startPoint x: 47, startPoint y: 7, endPoint x: 288, endPoint y: 59, distance: 246.7
click at [47, 7] on div at bounding box center [157, 29] width 315 height 59
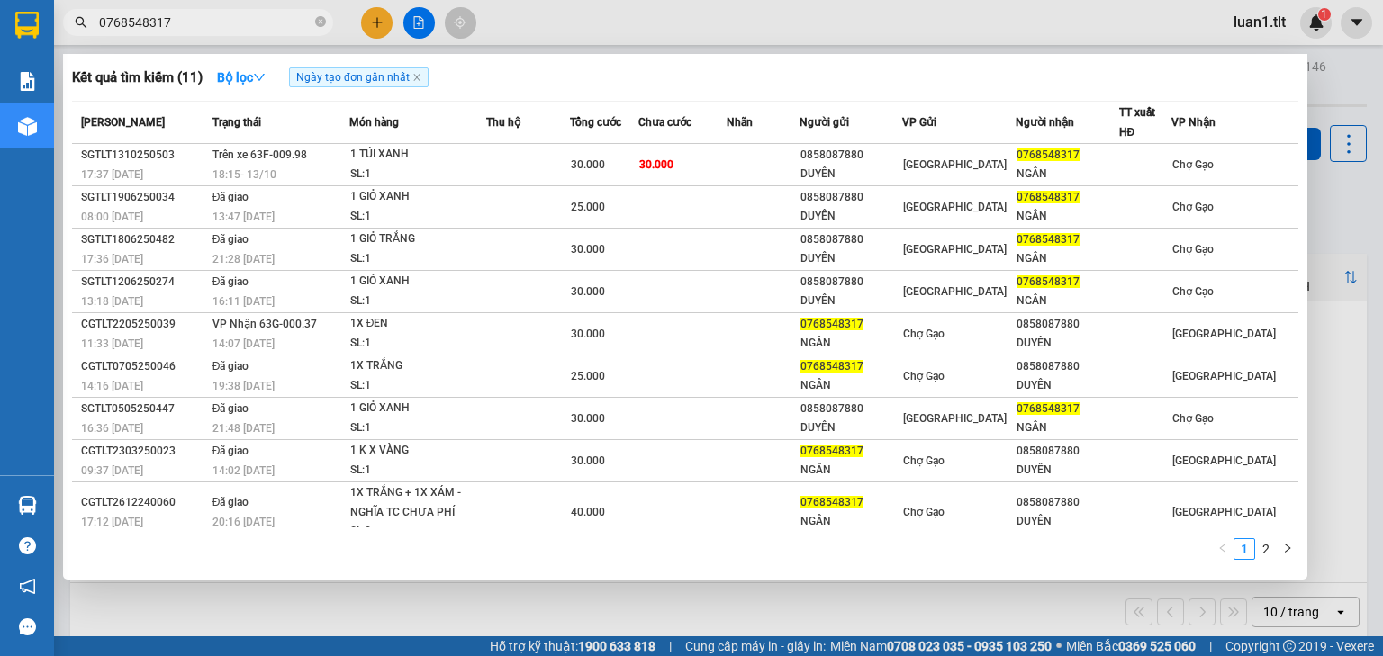
drag, startPoint x: 325, startPoint y: 18, endPoint x: 317, endPoint y: 37, distance: 20.6
click at [324, 19] on icon "close-circle" at bounding box center [320, 21] width 11 height 11
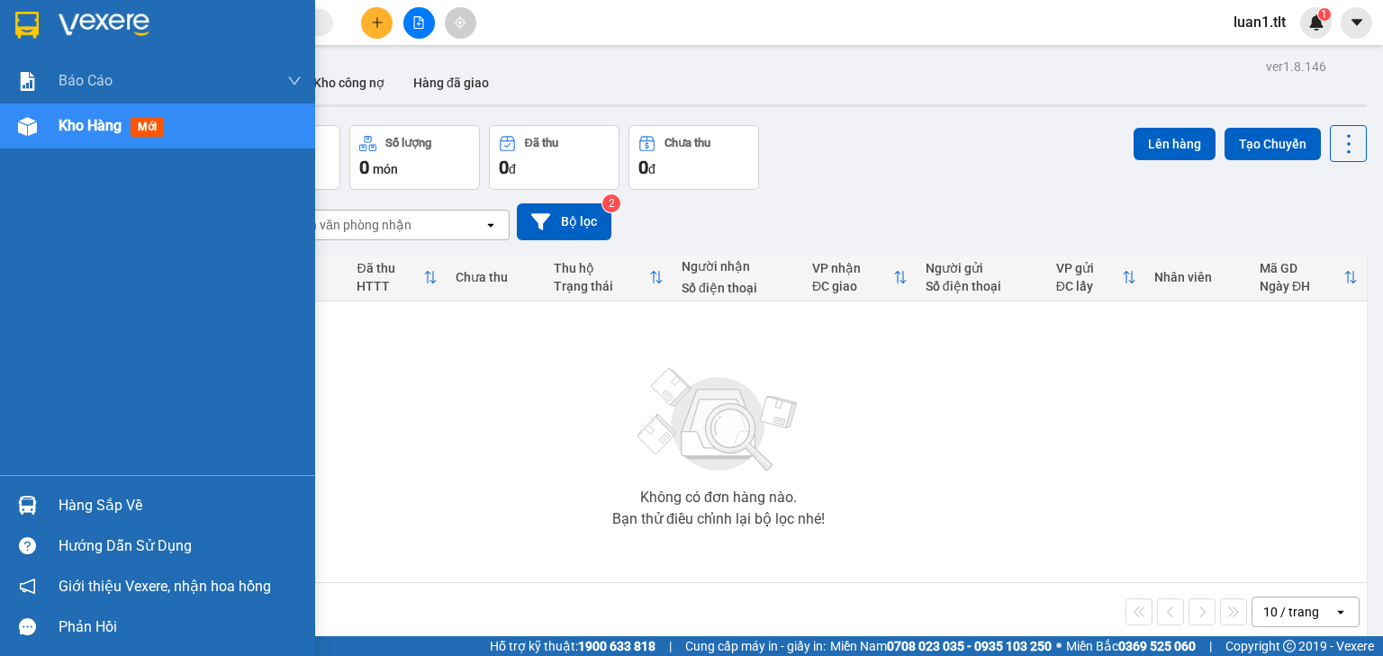
click at [14, 26] on div at bounding box center [28, 25] width 32 height 32
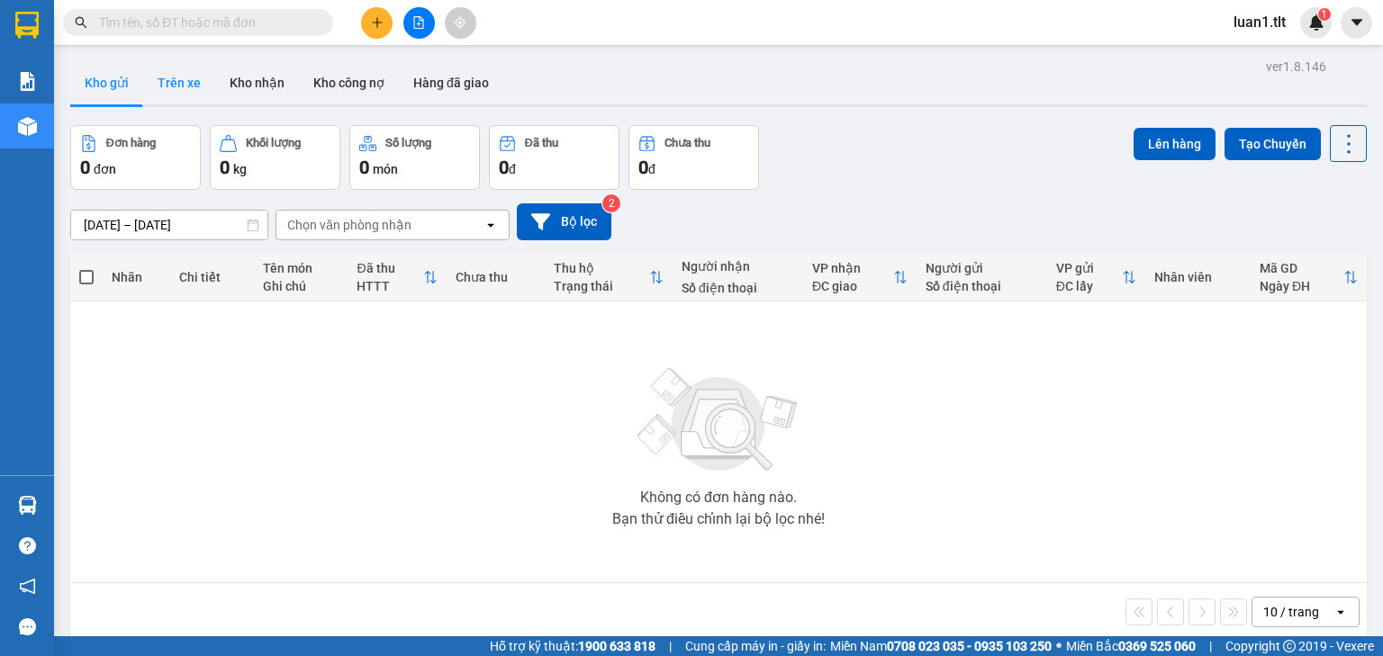
click at [174, 91] on button "Trên xe" at bounding box center [179, 82] width 72 height 43
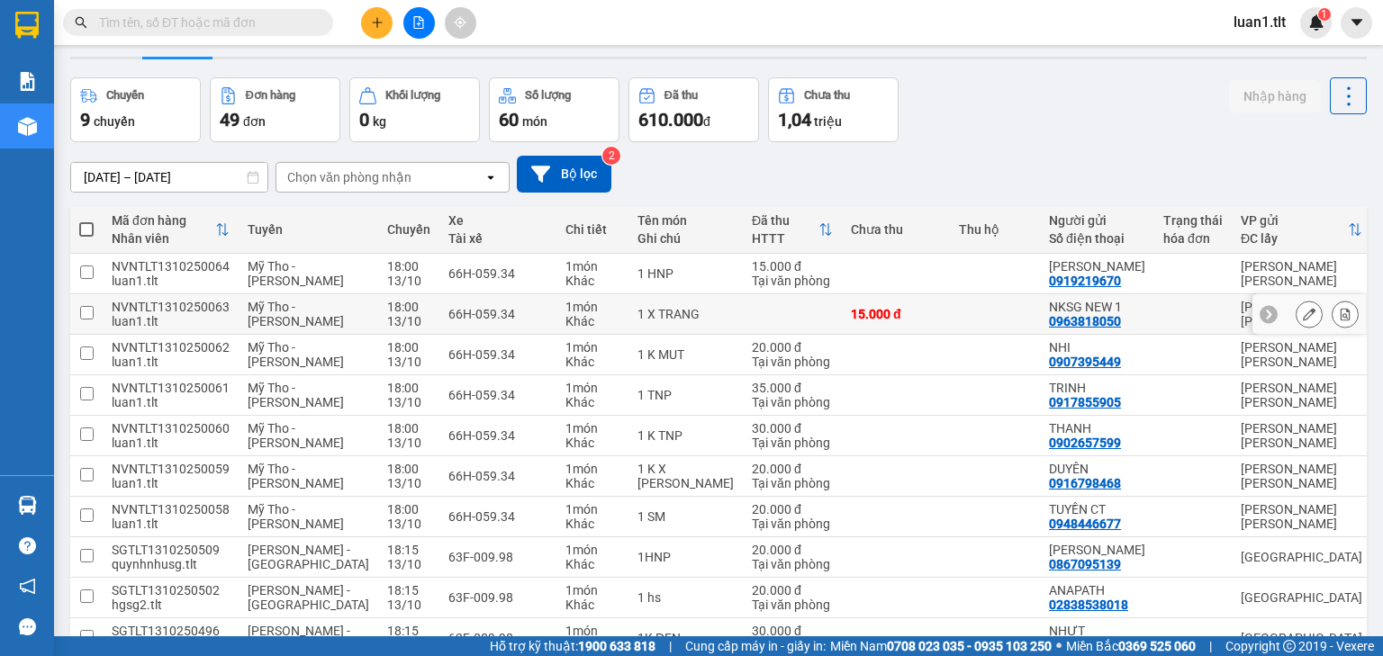
scroll to position [72, 0]
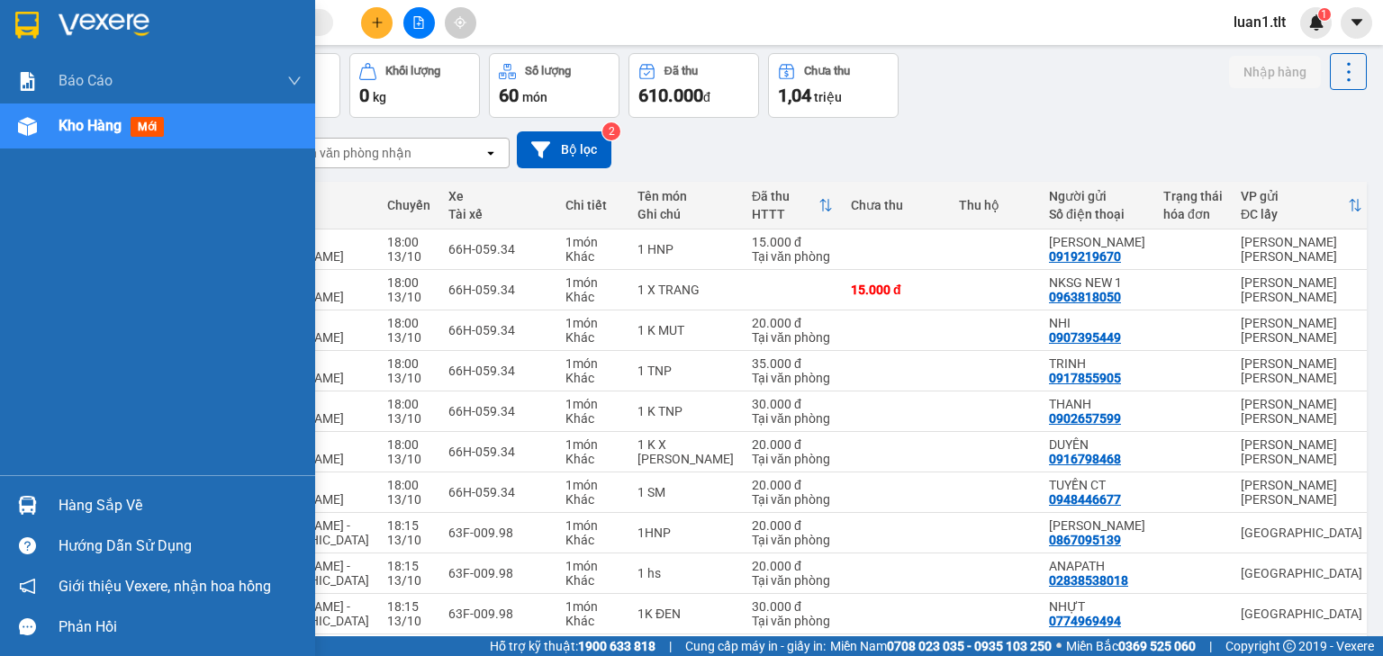
click at [59, 25] on img at bounding box center [104, 25] width 91 height 27
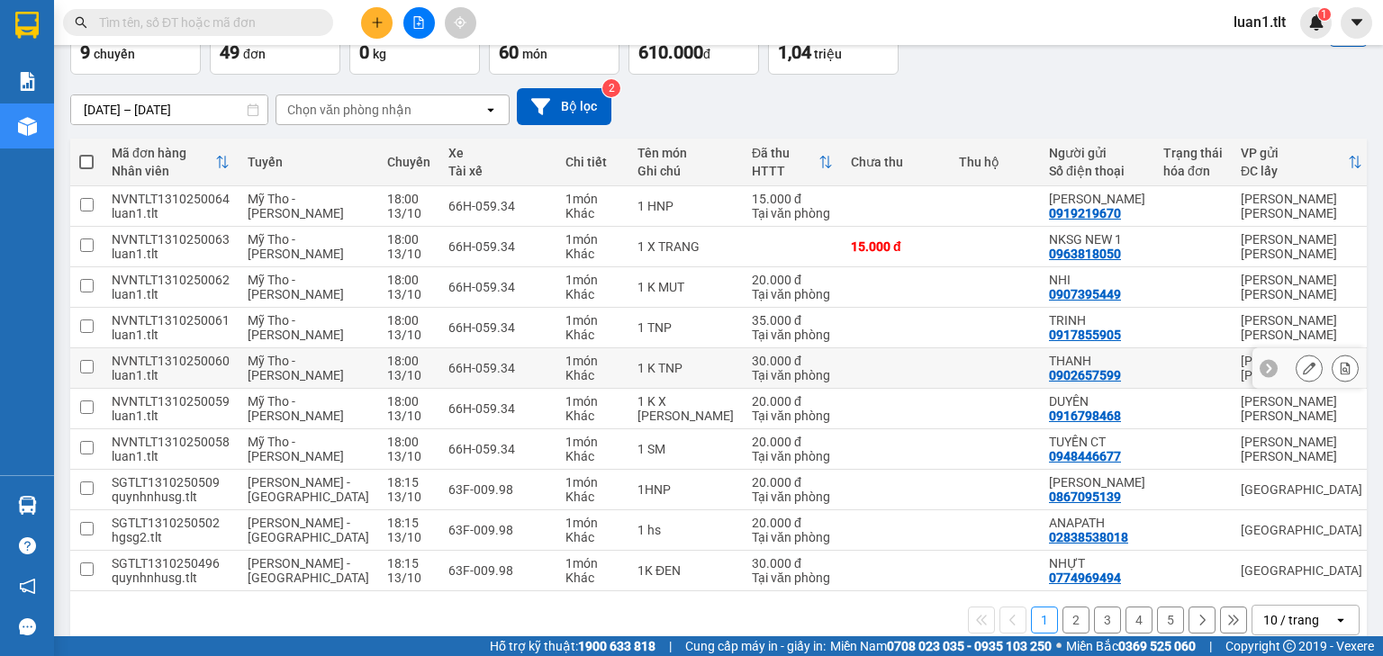
scroll to position [90, 0]
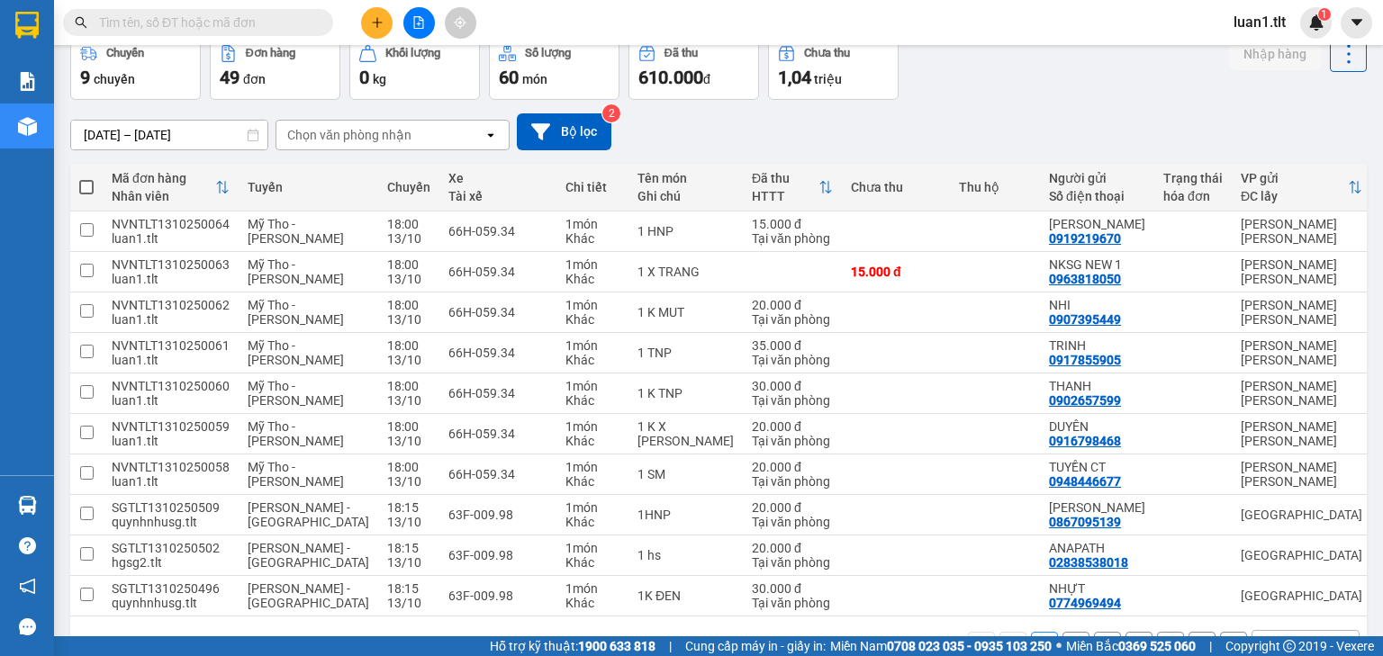
click at [195, 22] on input "text" at bounding box center [205, 23] width 212 height 20
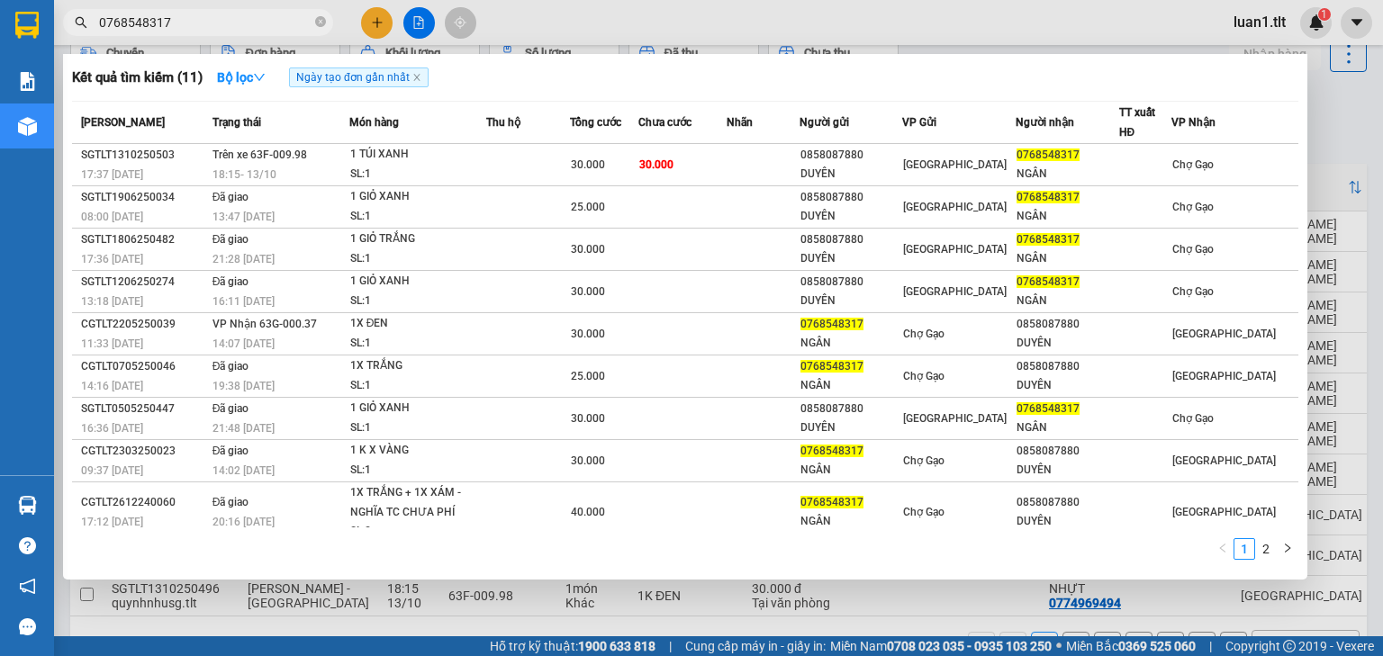
type input "0768548317"
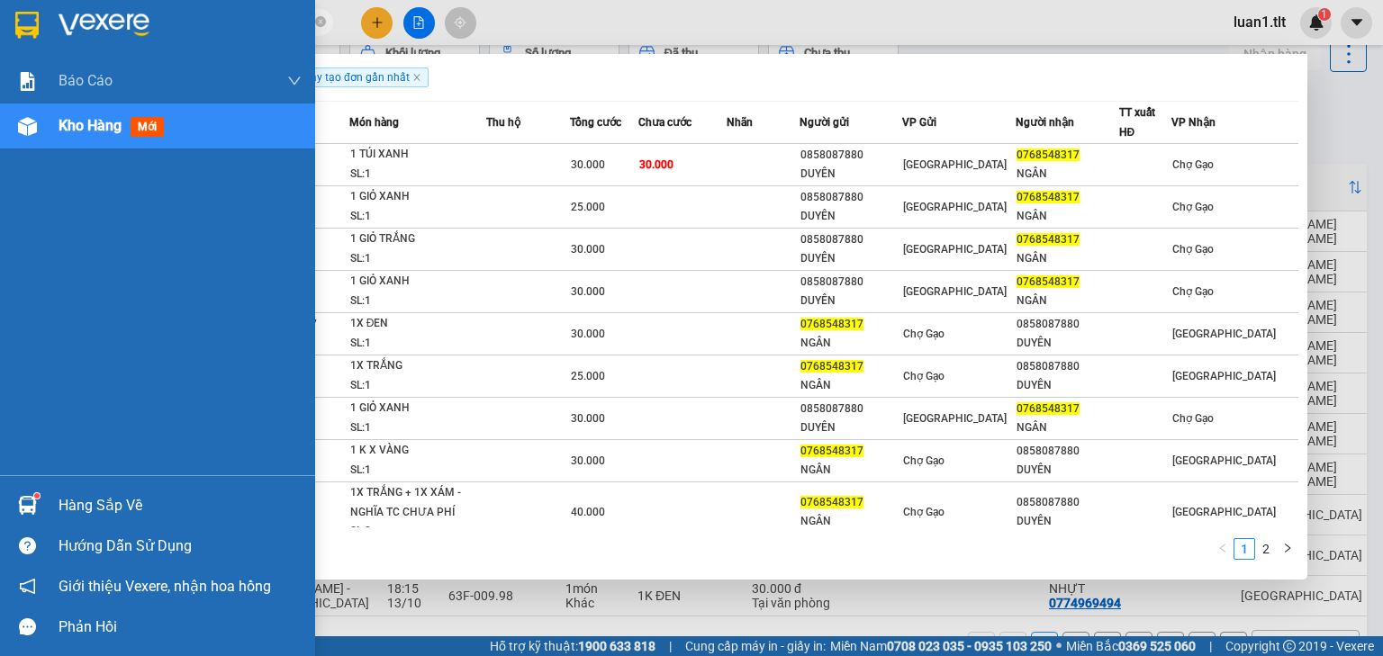
click at [34, 519] on div at bounding box center [28, 506] width 32 height 32
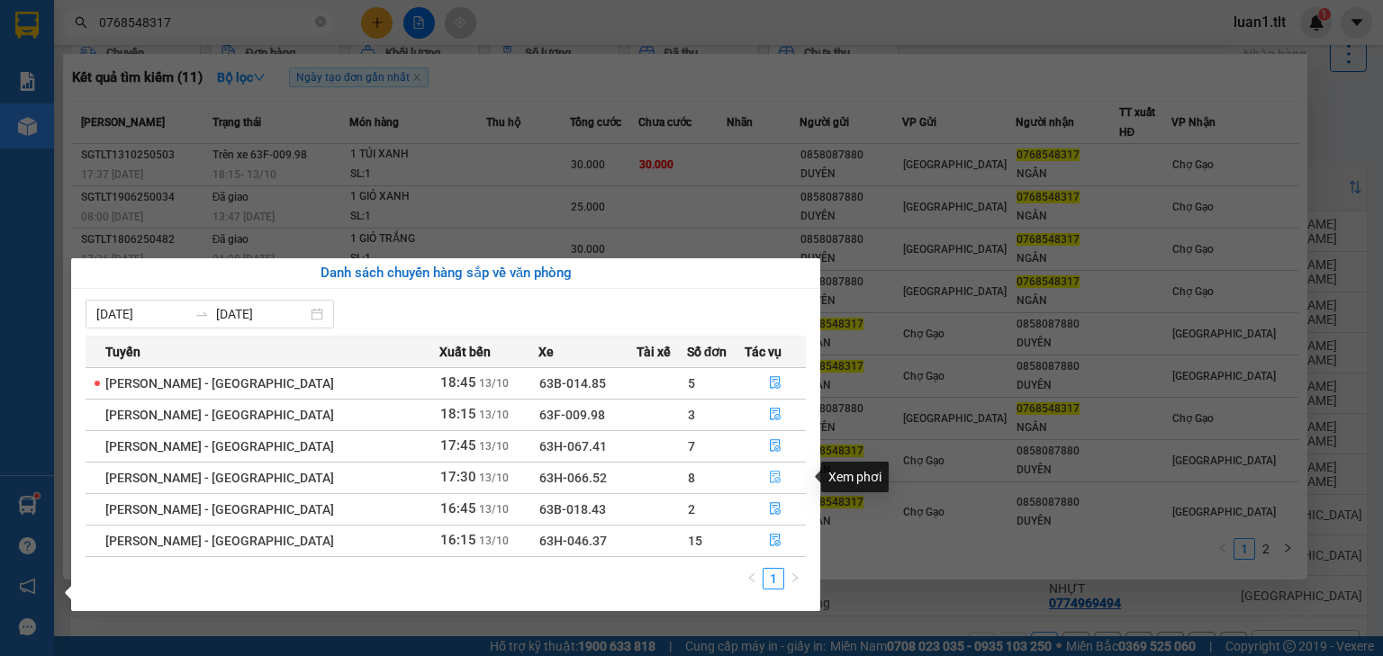
click at [756, 485] on button "button" at bounding box center [774, 478] width 59 height 29
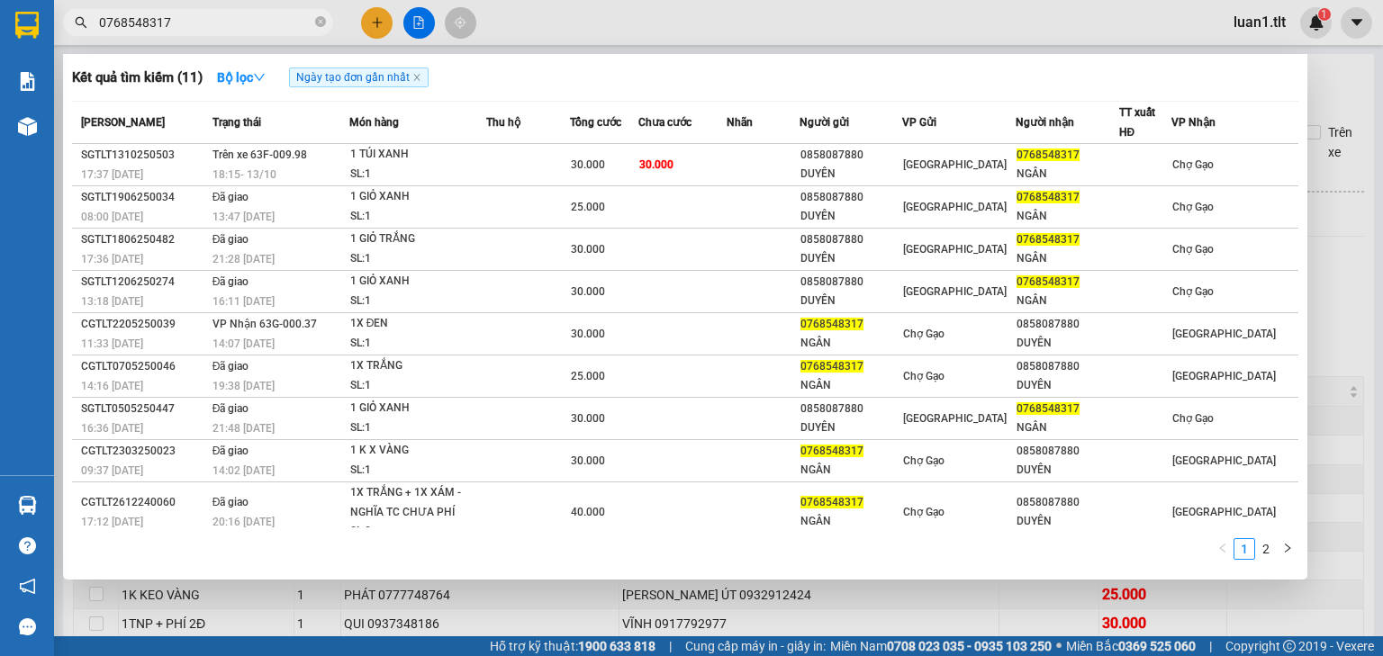
click at [918, 23] on div at bounding box center [691, 328] width 1383 height 656
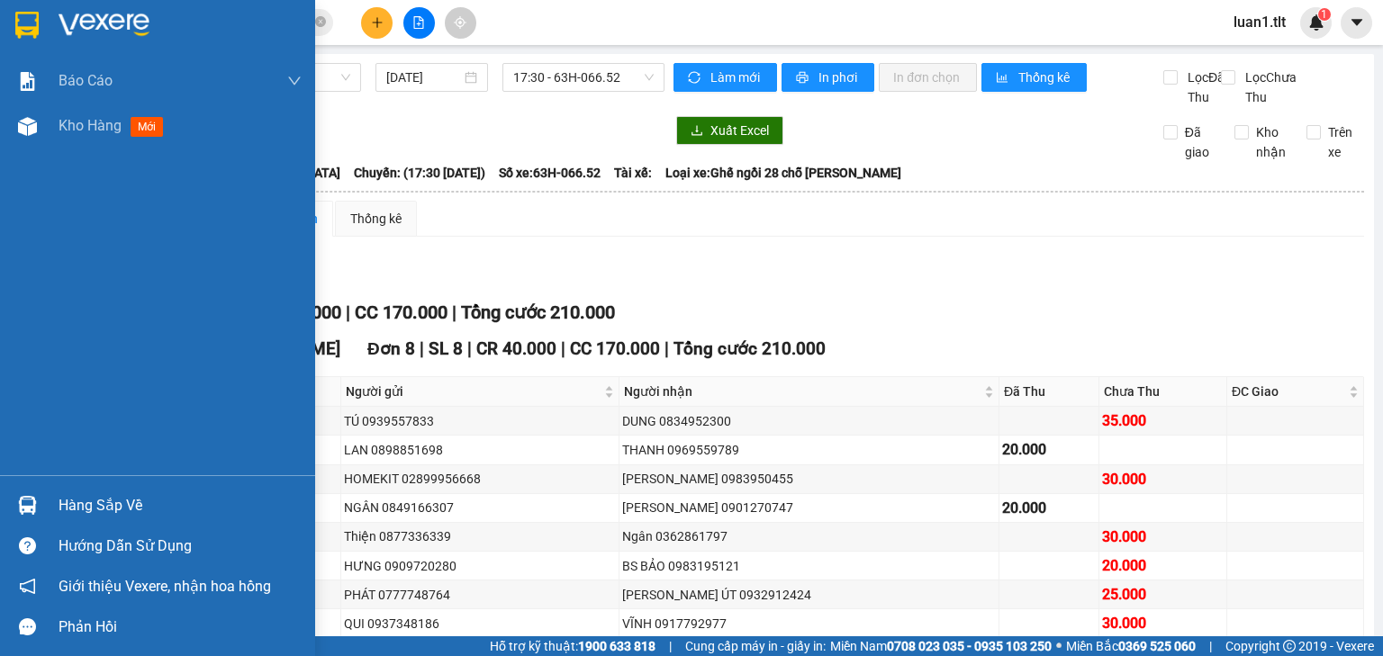
click at [73, 19] on img at bounding box center [104, 25] width 91 height 27
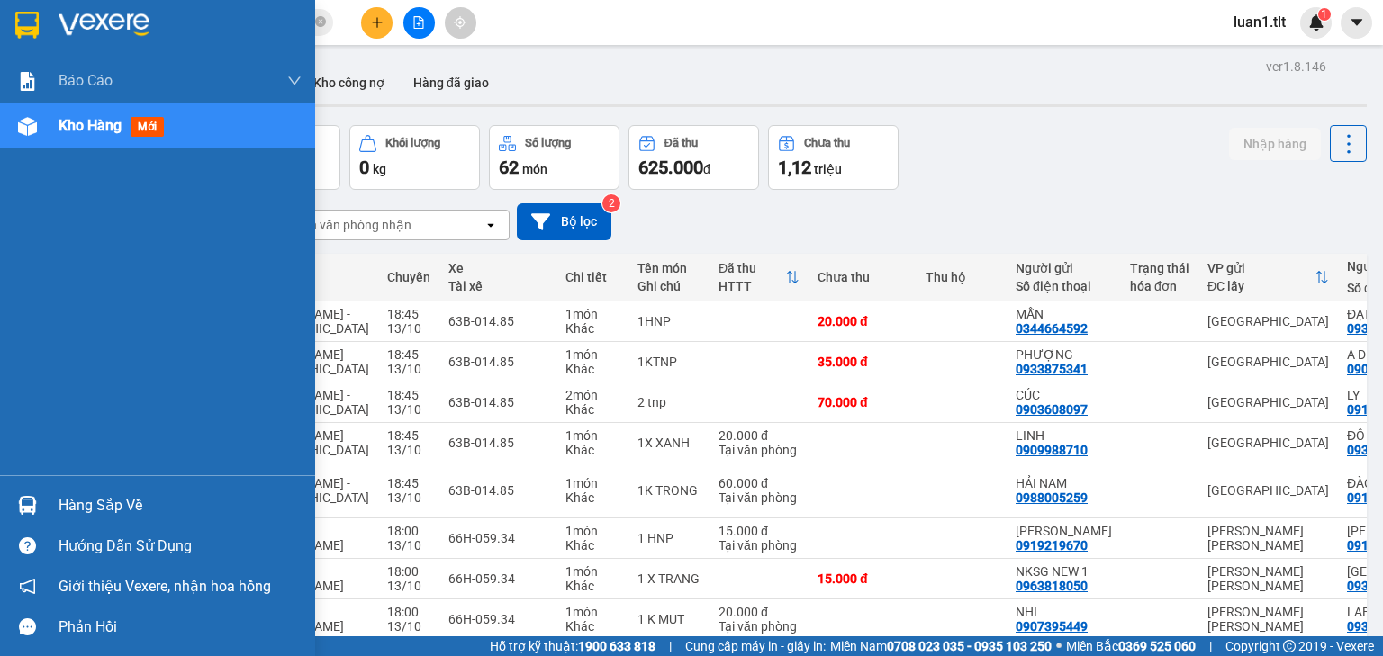
click at [53, 502] on div "Hàng sắp về" at bounding box center [157, 505] width 315 height 41
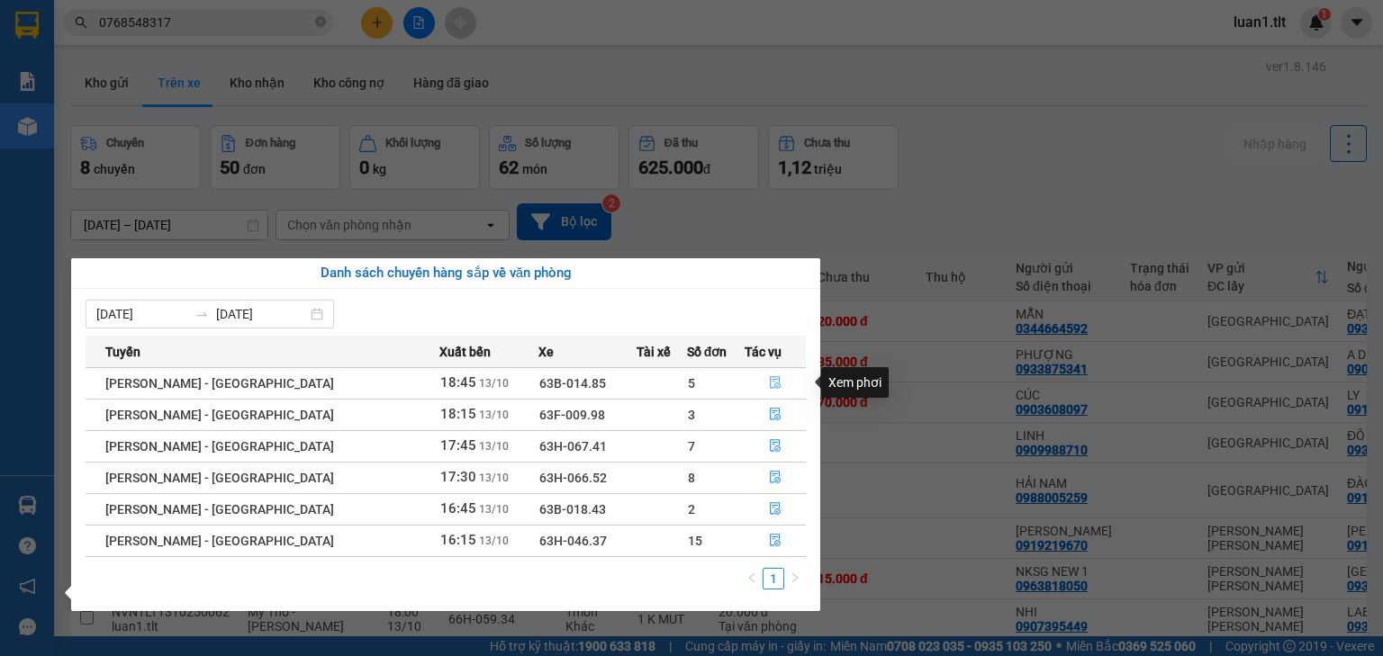
click at [767, 371] on button "button" at bounding box center [774, 383] width 59 height 29
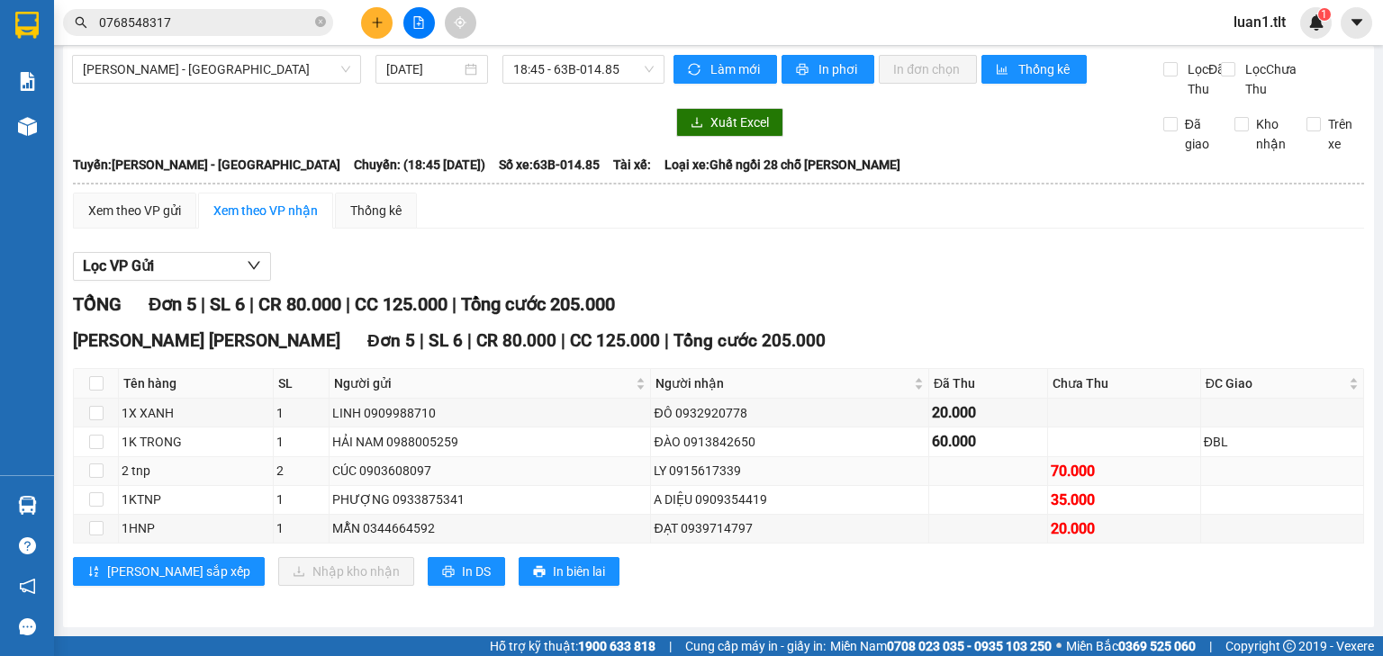
scroll to position [25, 0]
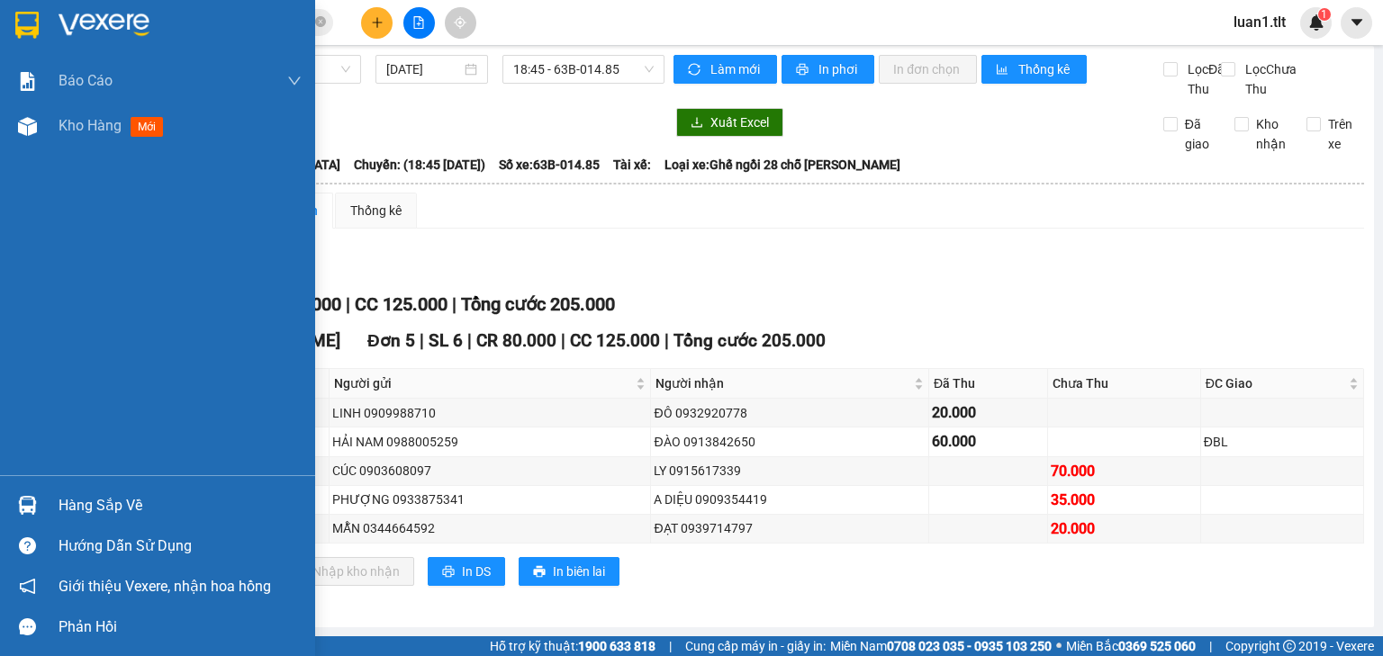
click at [22, 498] on img at bounding box center [27, 505] width 19 height 19
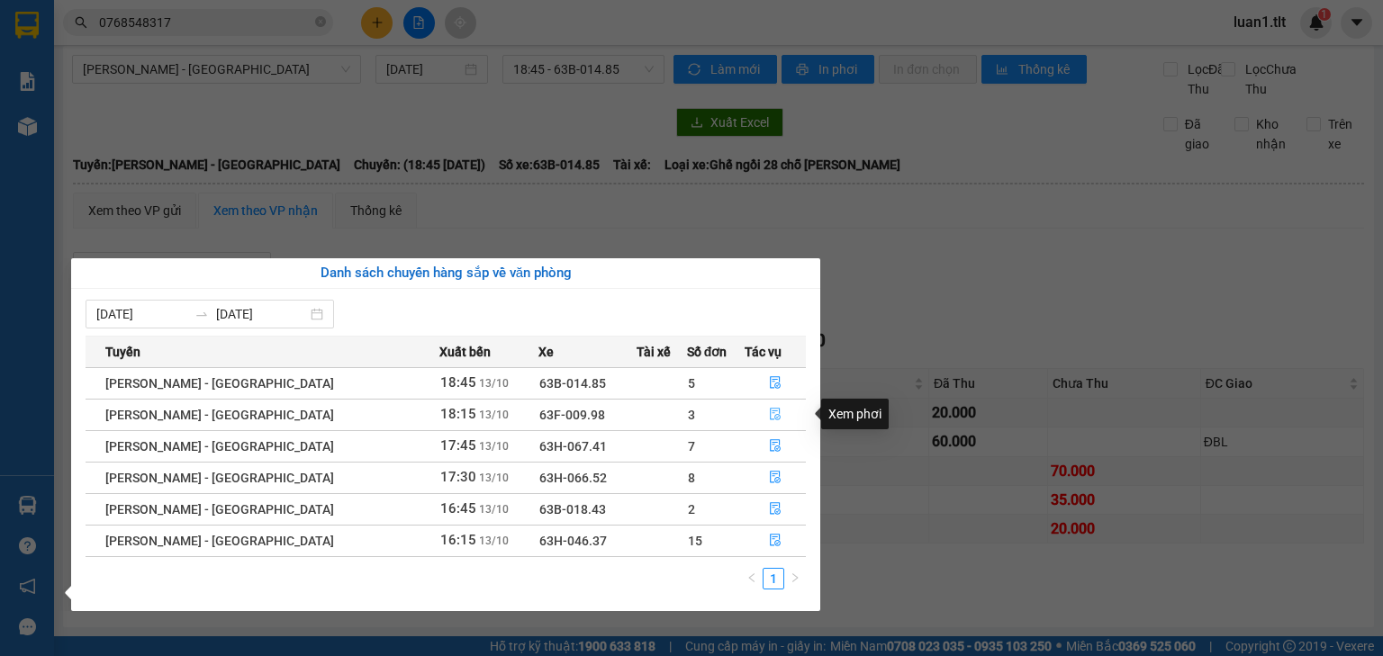
drag, startPoint x: 768, startPoint y: 420, endPoint x: 525, endPoint y: 460, distance: 246.4
click at [769, 420] on icon "file-done" at bounding box center [775, 414] width 13 height 13
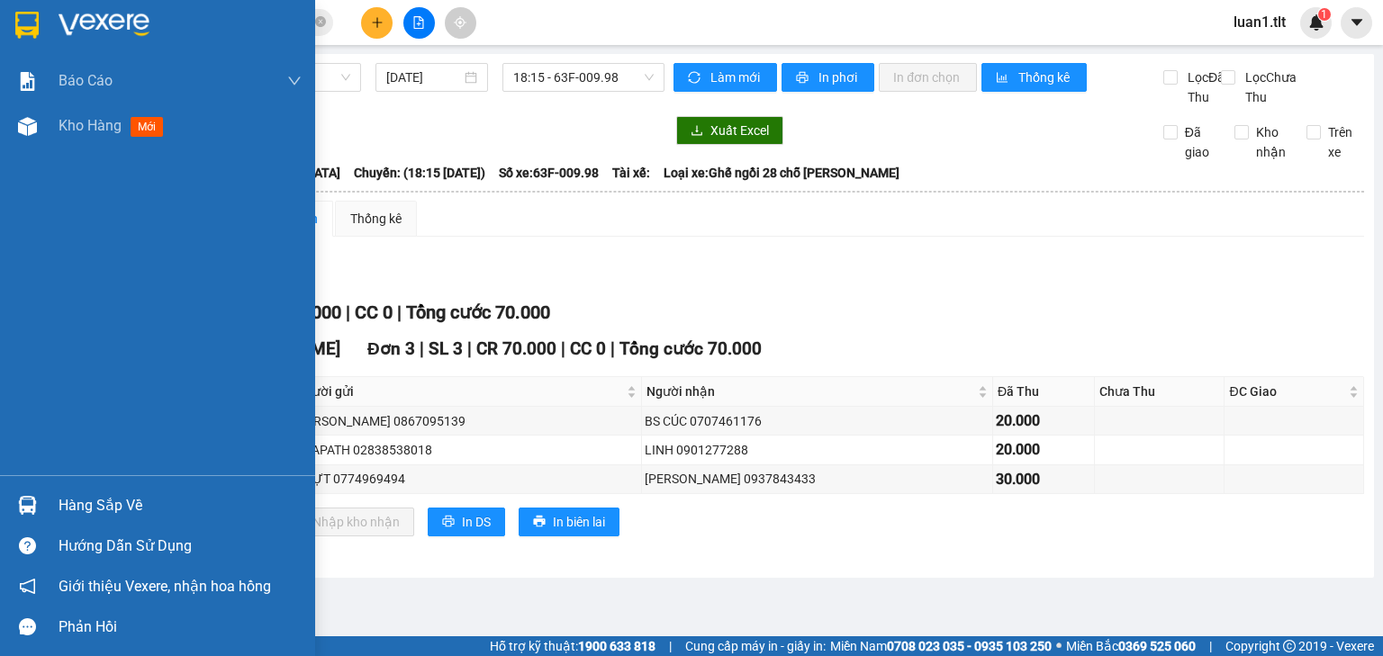
click at [67, 509] on div "Hàng sắp về" at bounding box center [180, 505] width 243 height 27
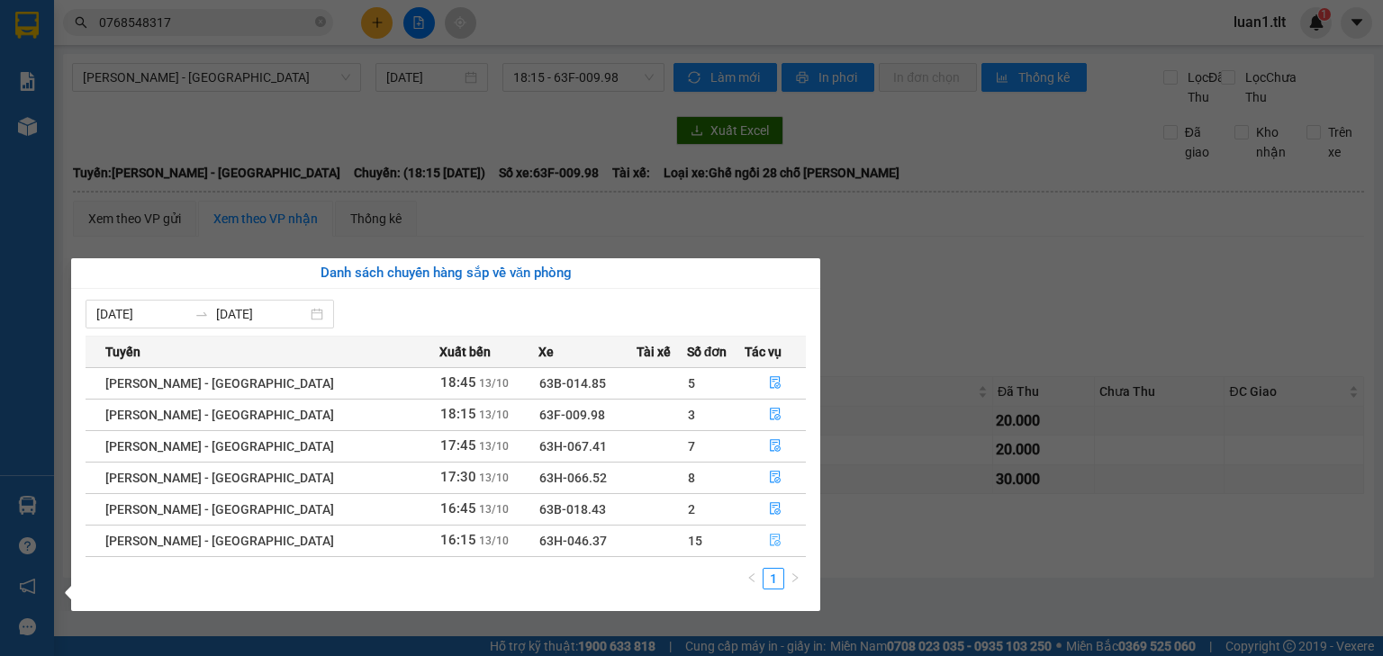
drag, startPoint x: 764, startPoint y: 531, endPoint x: 701, endPoint y: 563, distance: 70.5
click at [764, 532] on button "button" at bounding box center [774, 541] width 59 height 29
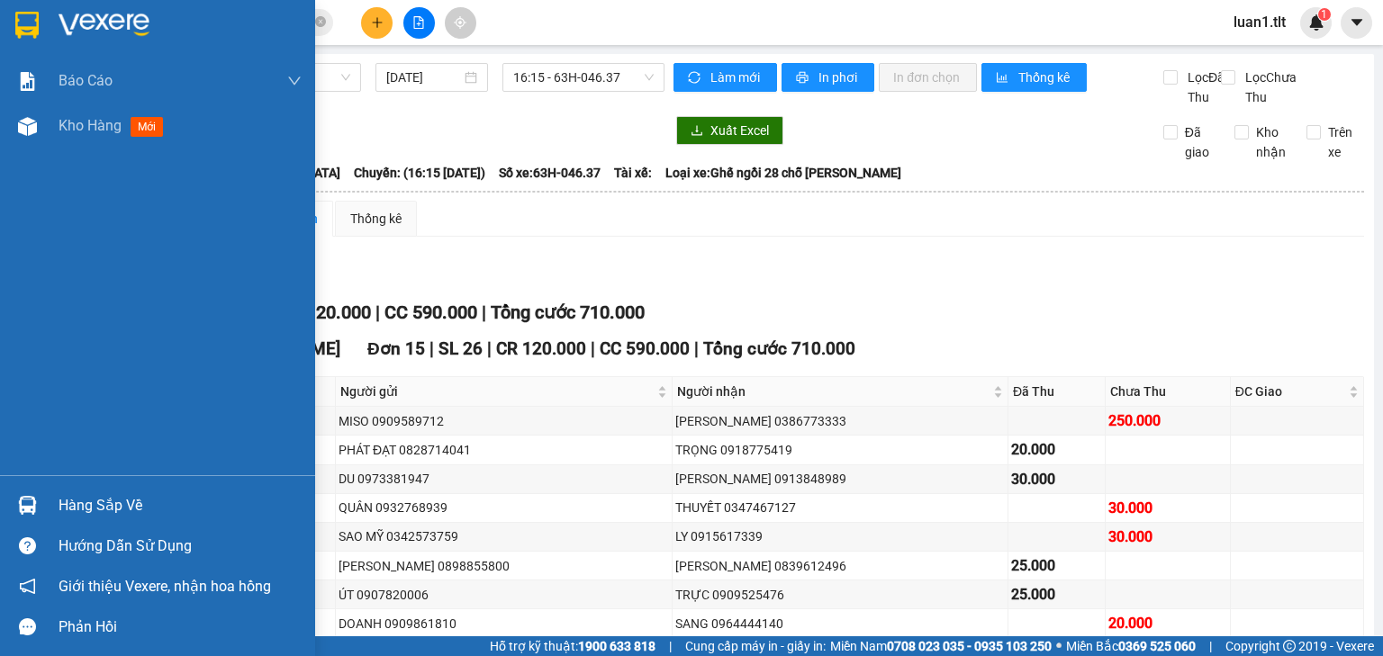
click at [50, 26] on div at bounding box center [157, 29] width 315 height 59
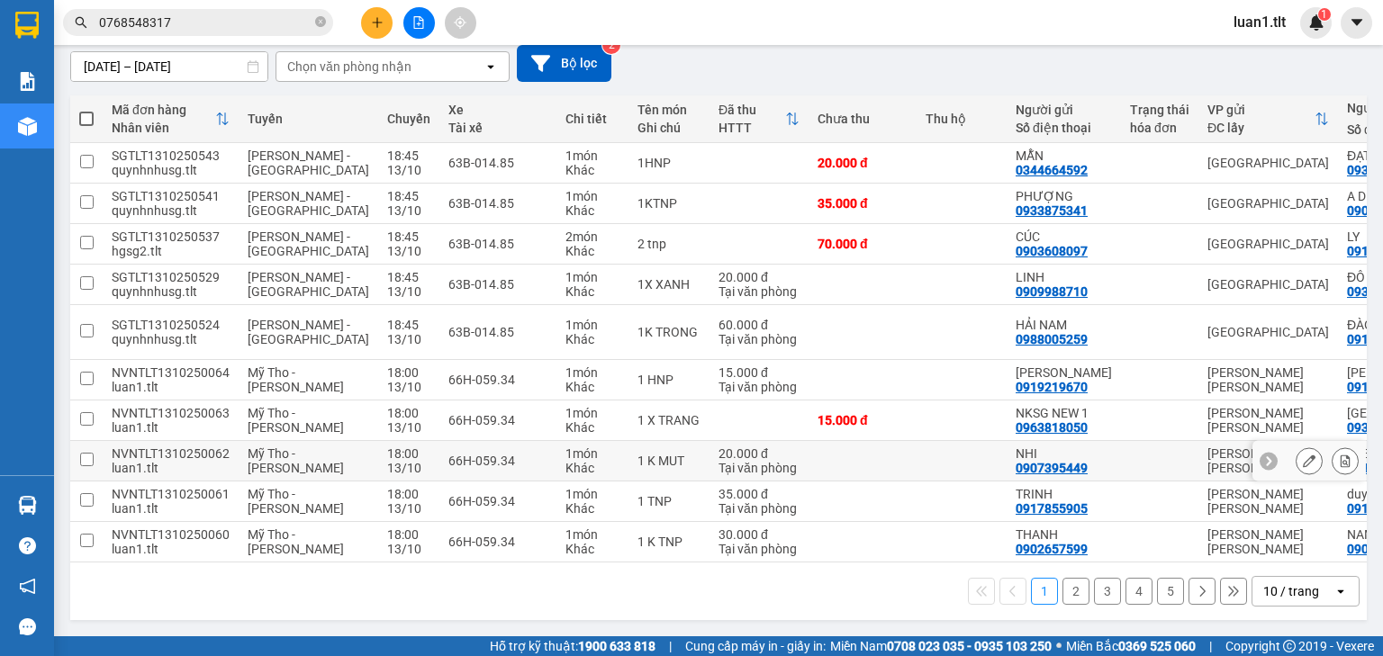
scroll to position [162, 0]
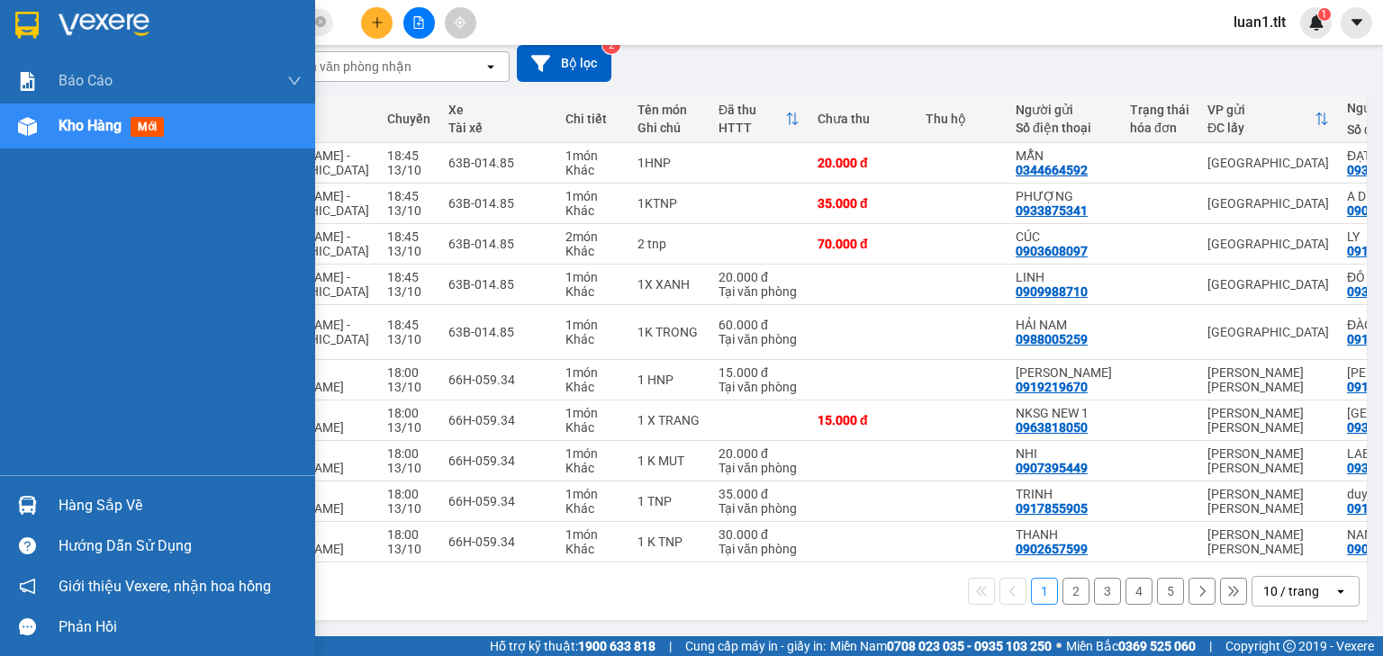
click at [54, 505] on div "Hàng sắp về" at bounding box center [157, 505] width 315 height 41
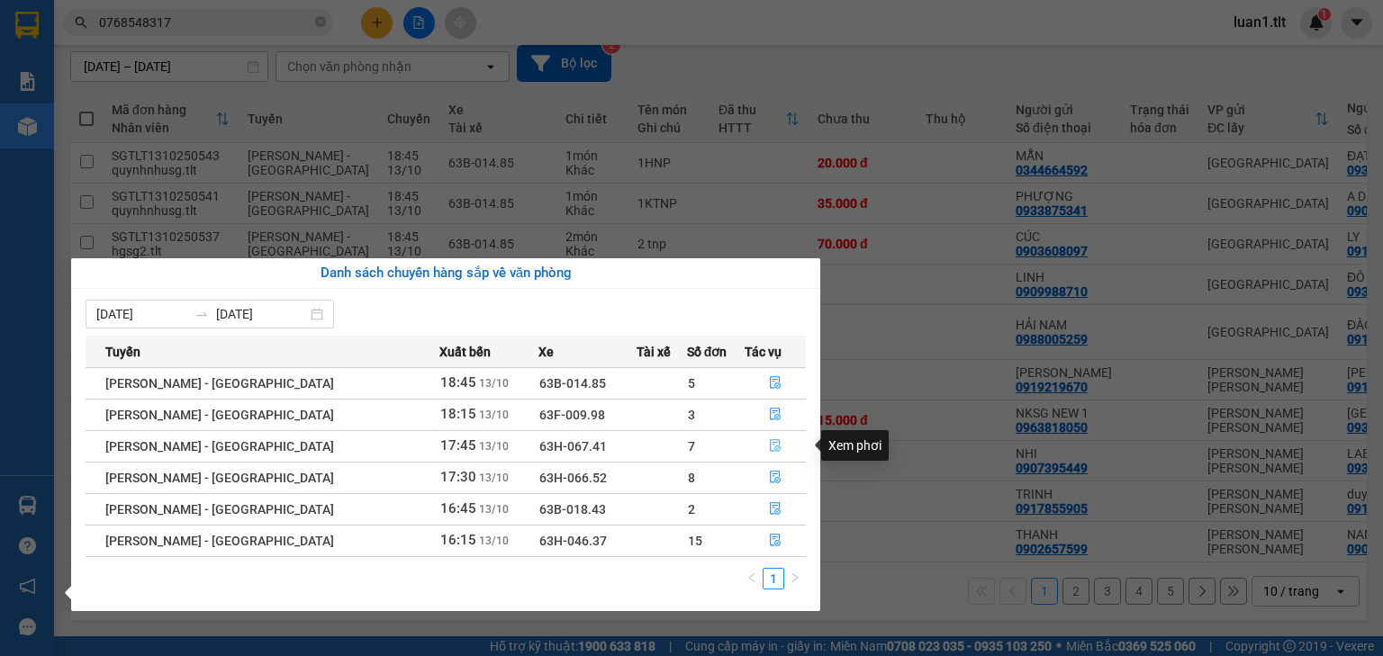
click at [764, 456] on button "button" at bounding box center [774, 446] width 59 height 29
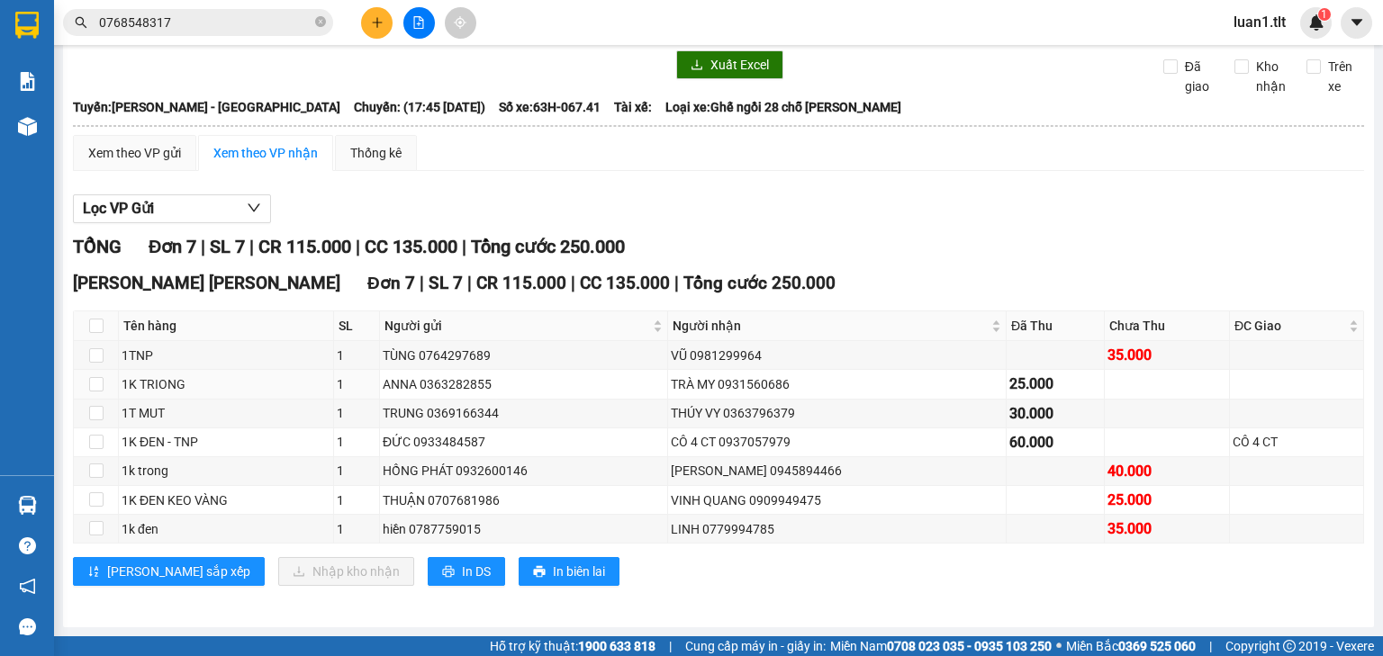
scroll to position [83, 0]
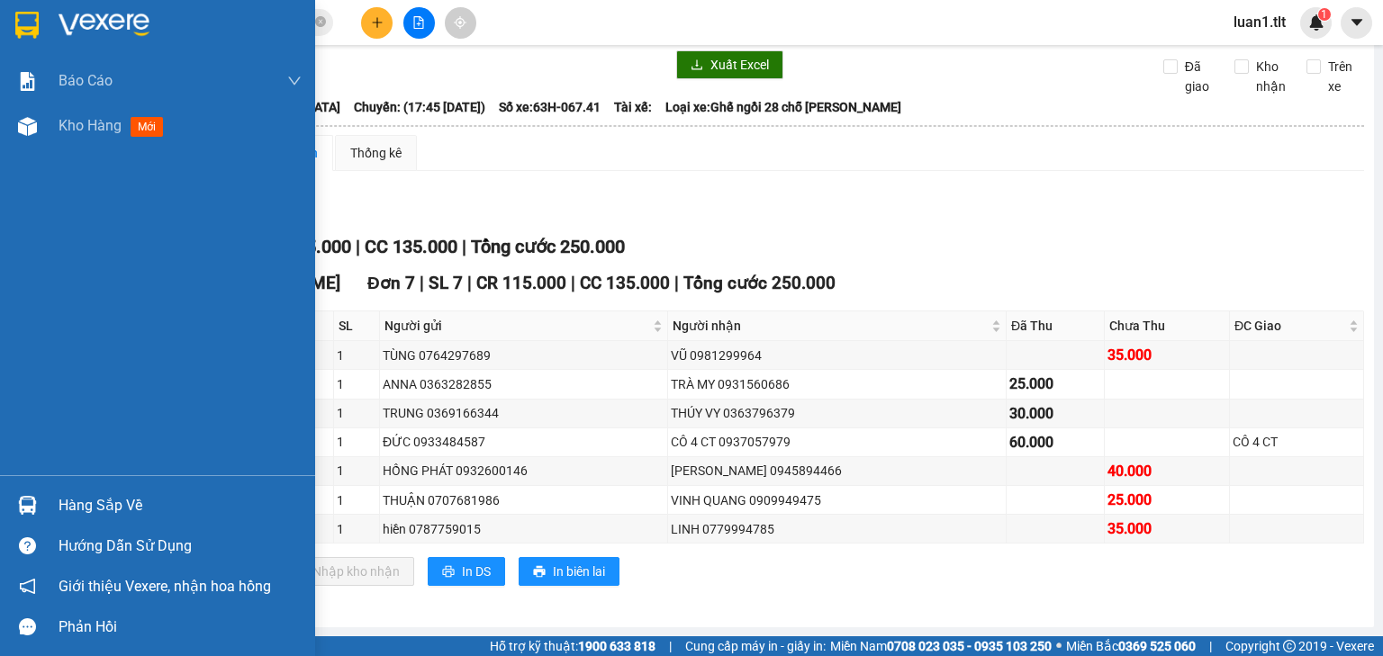
click at [25, 14] on img at bounding box center [26, 25] width 23 height 27
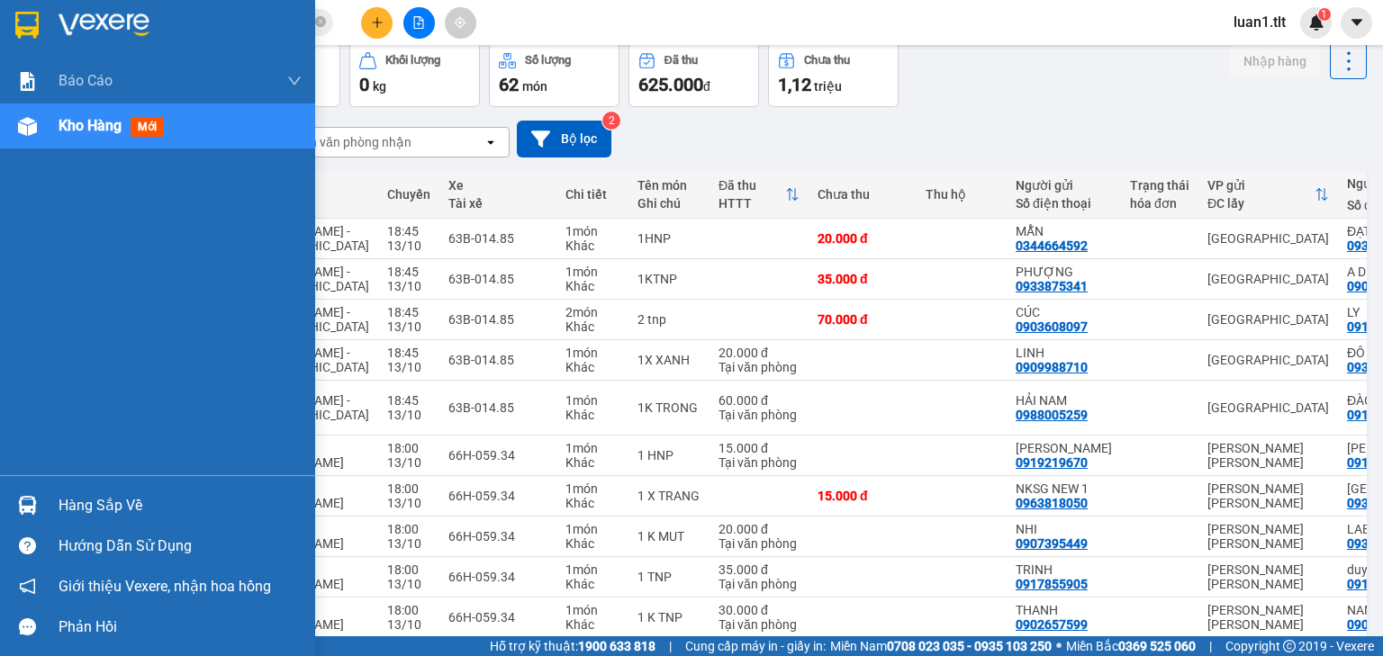
drag, startPoint x: 5, startPoint y: 32, endPoint x: 25, endPoint y: 23, distance: 22.6
click at [5, 32] on div at bounding box center [157, 29] width 315 height 59
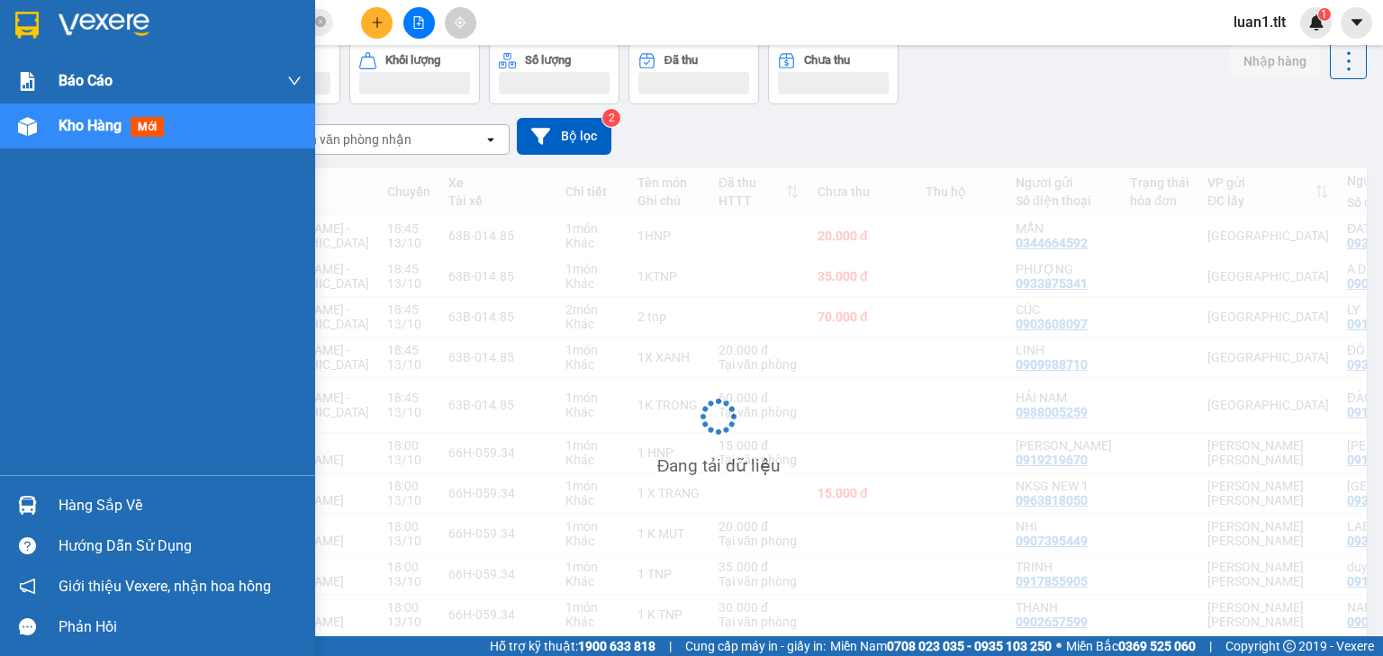
drag, startPoint x: 25, startPoint y: 23, endPoint x: 221, endPoint y: 90, distance: 207.3
click at [27, 23] on img at bounding box center [26, 25] width 23 height 27
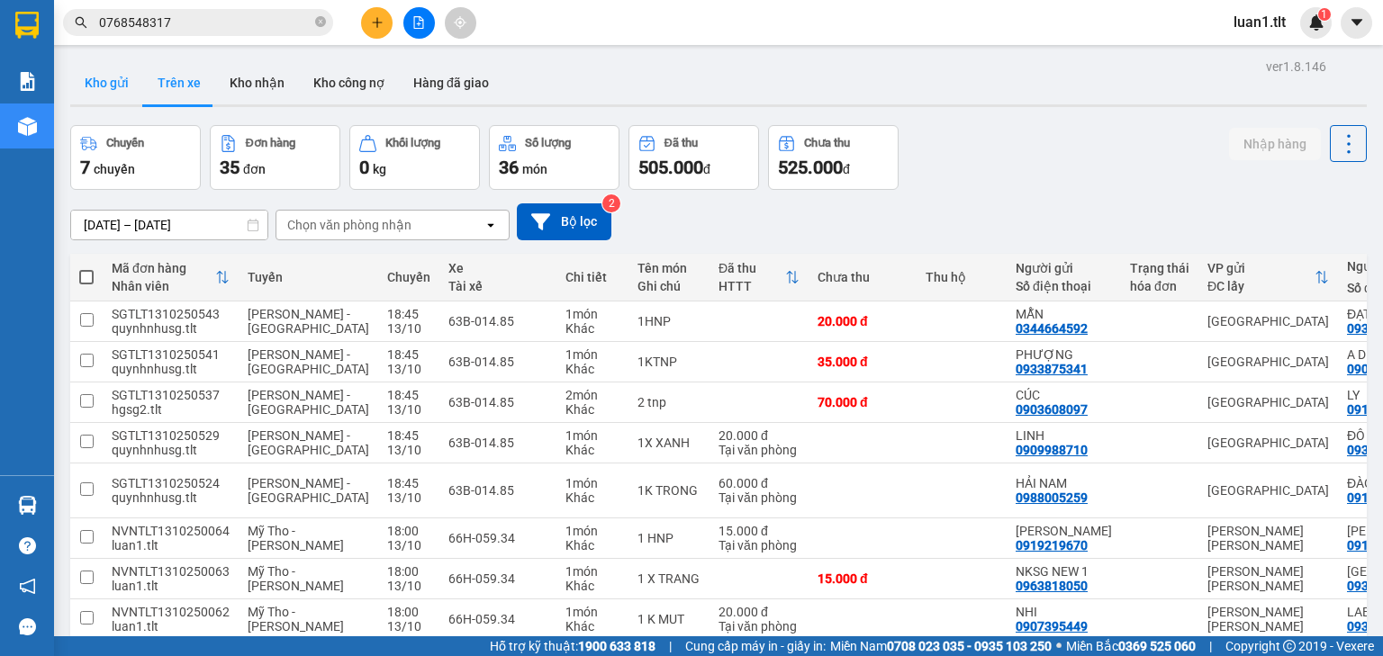
click at [98, 76] on button "Kho gửi" at bounding box center [106, 82] width 73 height 43
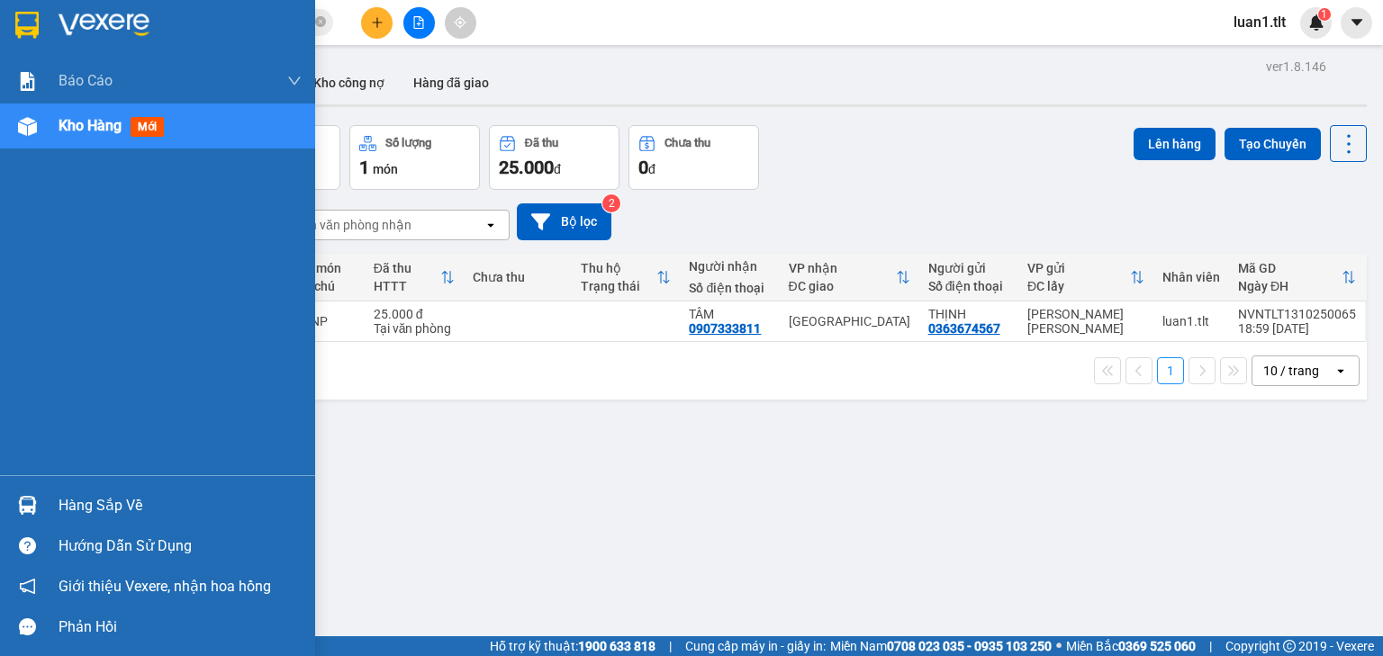
click at [47, 12] on div at bounding box center [157, 29] width 315 height 59
click at [6, 9] on div at bounding box center [157, 29] width 315 height 59
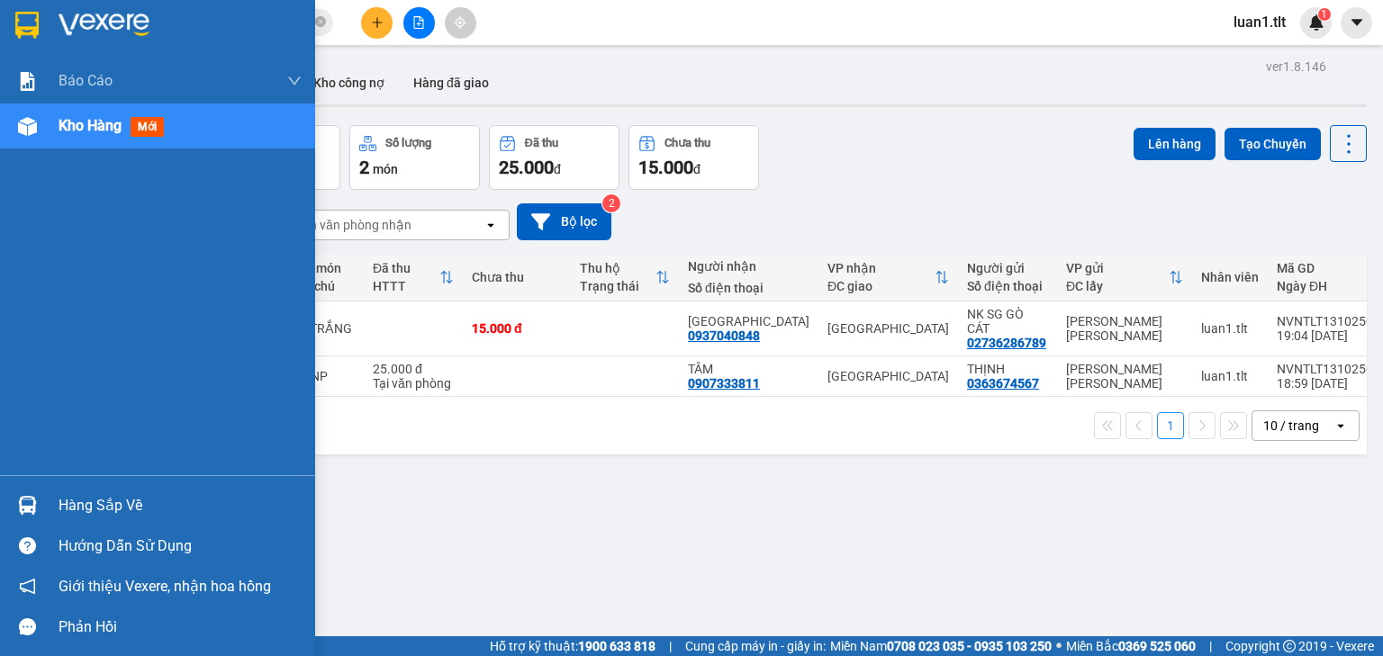
click at [31, 34] on img at bounding box center [26, 25] width 23 height 27
click at [44, 35] on div at bounding box center [157, 29] width 315 height 59
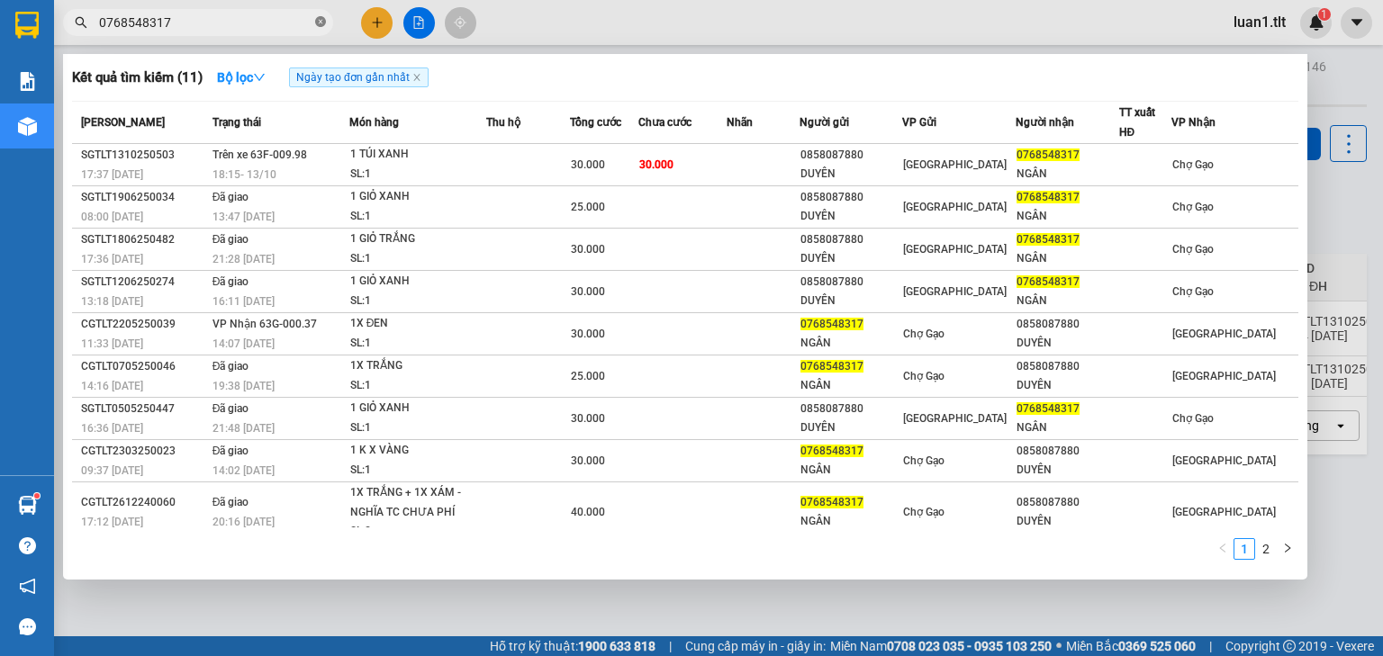
click at [317, 22] on icon "close-circle" at bounding box center [320, 21] width 11 height 11
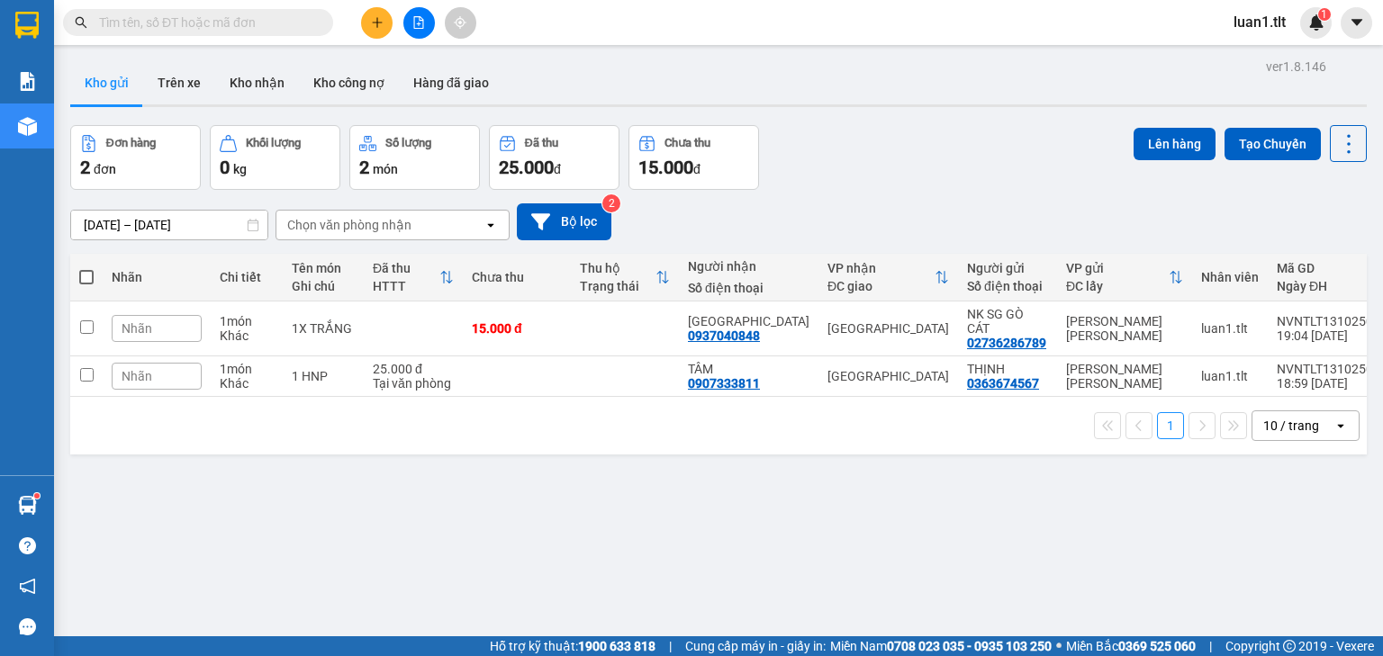
click at [310, 22] on input "text" at bounding box center [205, 23] width 212 height 20
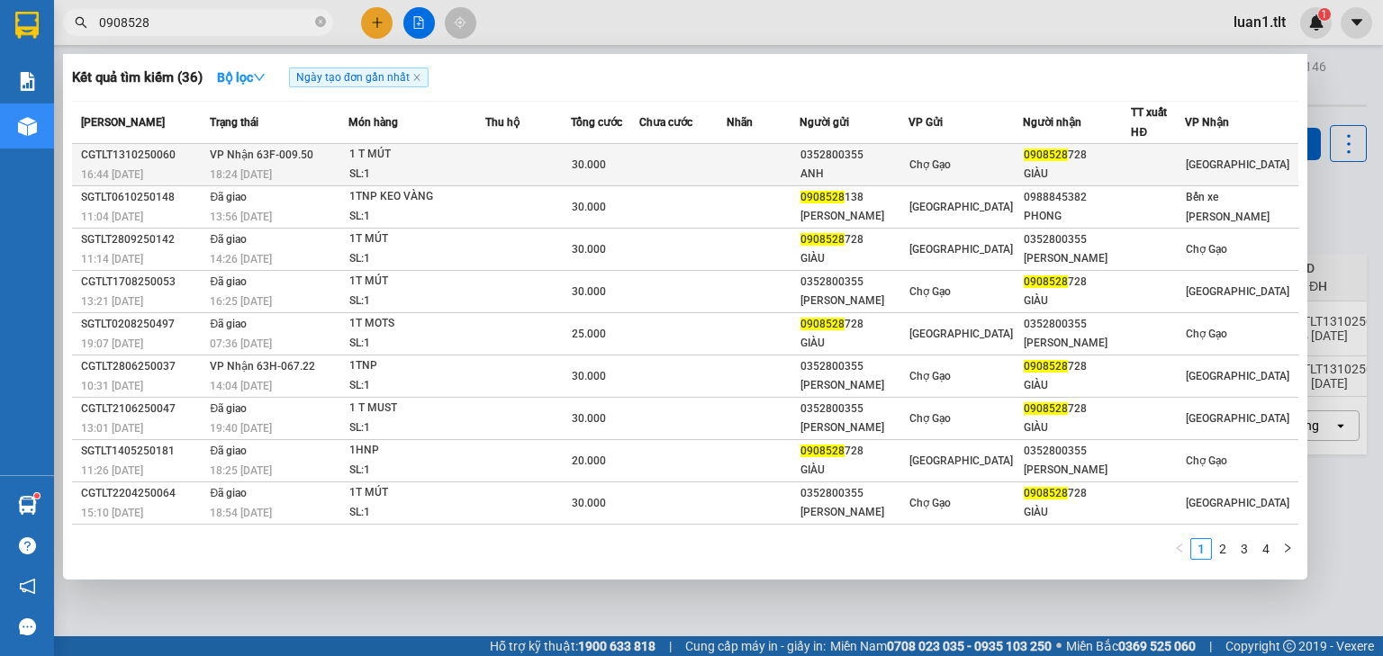
type input "0908528"
click at [230, 181] on div "18:24 [DATE]" at bounding box center [279, 175] width 138 height 20
click at [109, 167] on span "16:44 [DATE]" at bounding box center [112, 174] width 62 height 14
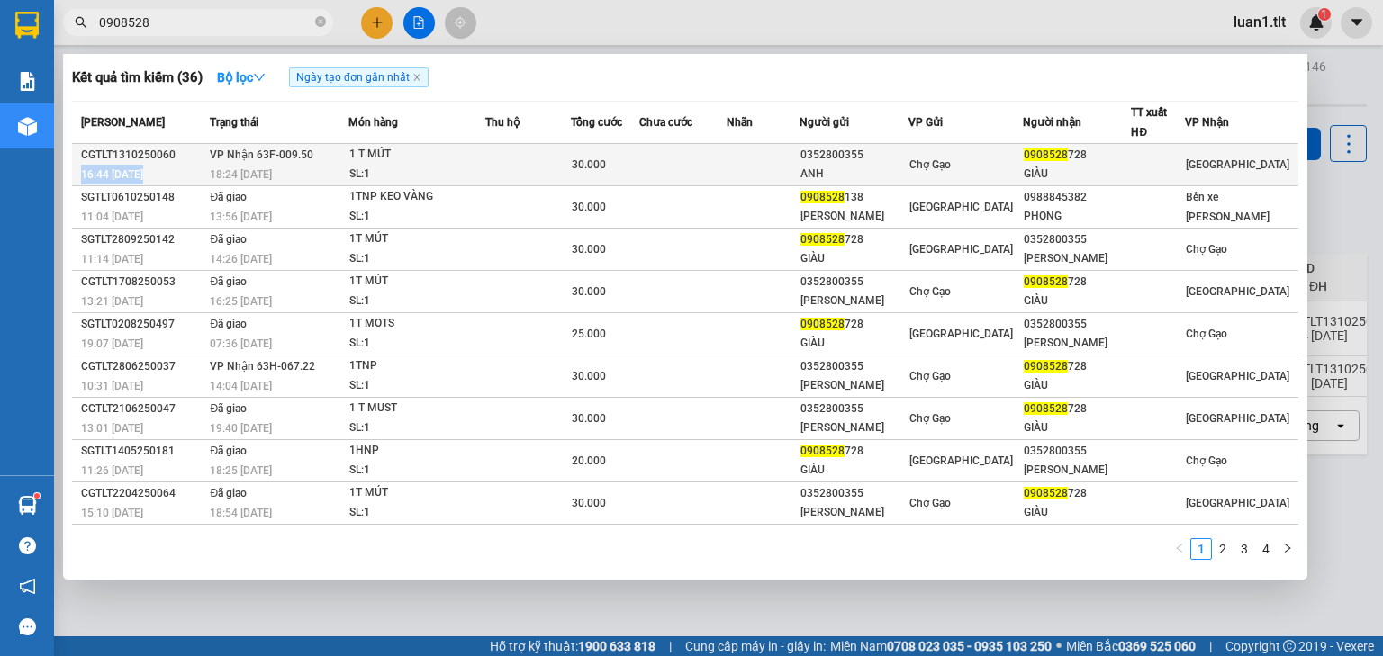
click at [109, 167] on span "16:44 [DATE]" at bounding box center [112, 174] width 62 height 14
click at [170, 148] on div "CGTLT1310250060" at bounding box center [142, 155] width 123 height 19
click at [171, 148] on div "CGTLT1310250060" at bounding box center [142, 155] width 123 height 19
click at [171, 149] on div "CGTLT1310250060" at bounding box center [142, 155] width 123 height 19
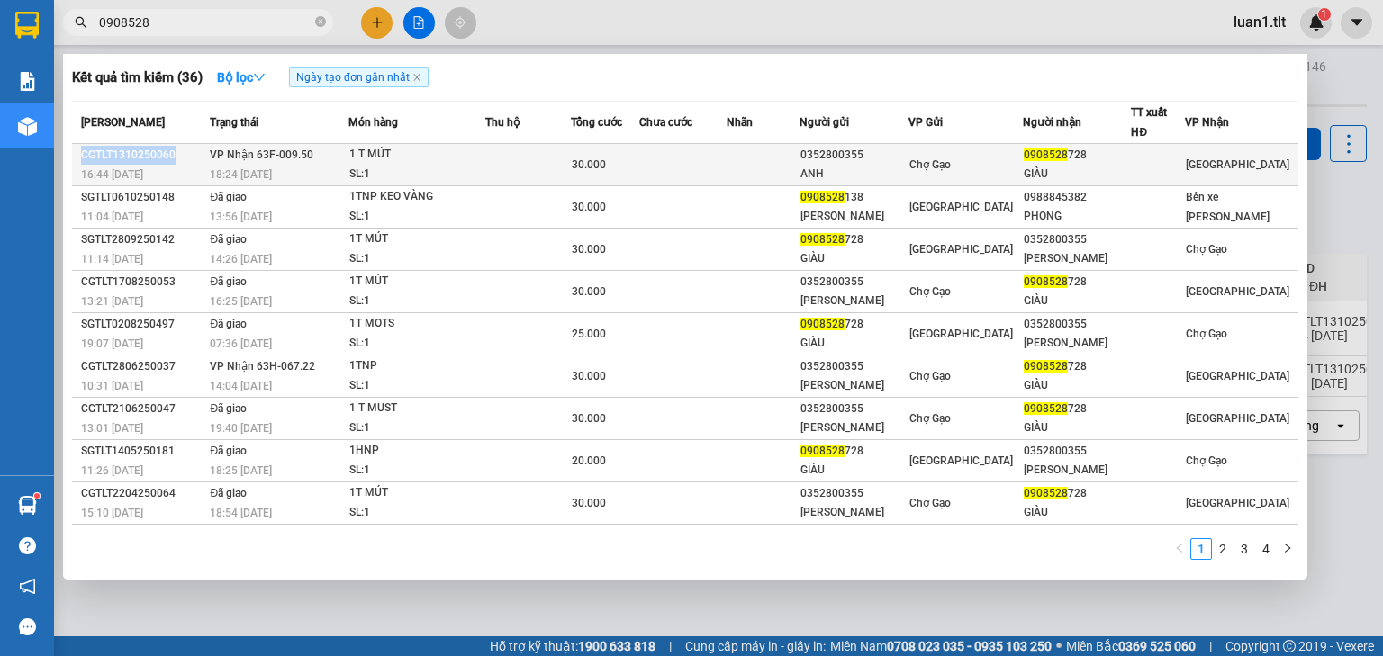
copy div "CGTLT1310250060"
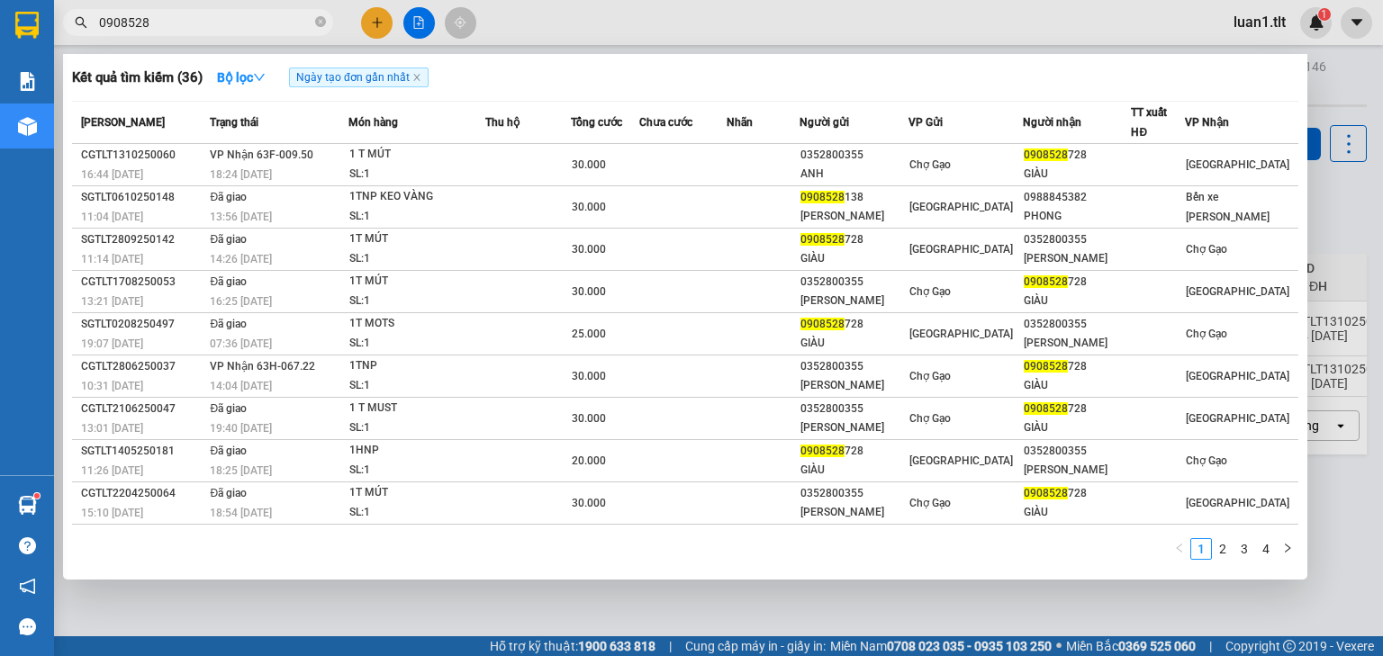
click at [274, 29] on input "0908528" at bounding box center [205, 23] width 212 height 20
click at [320, 21] on icon "close-circle" at bounding box center [320, 21] width 11 height 11
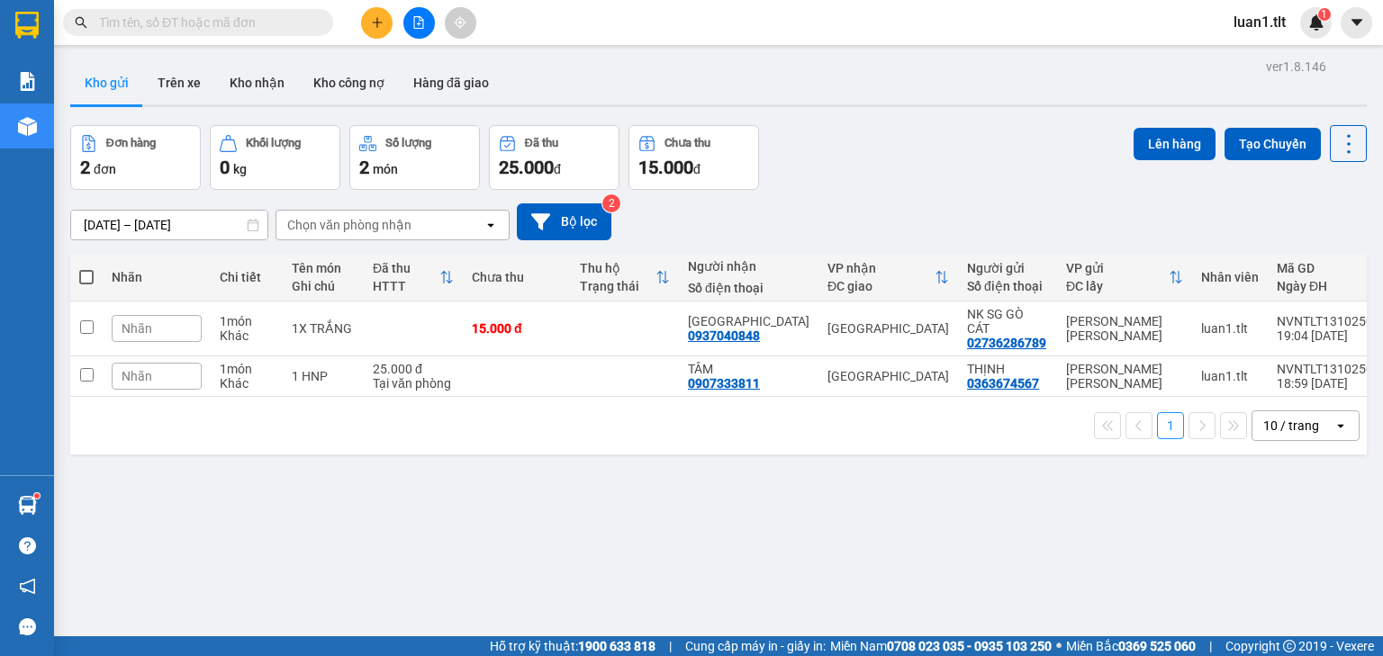
paste input "CGTLT1310250060"
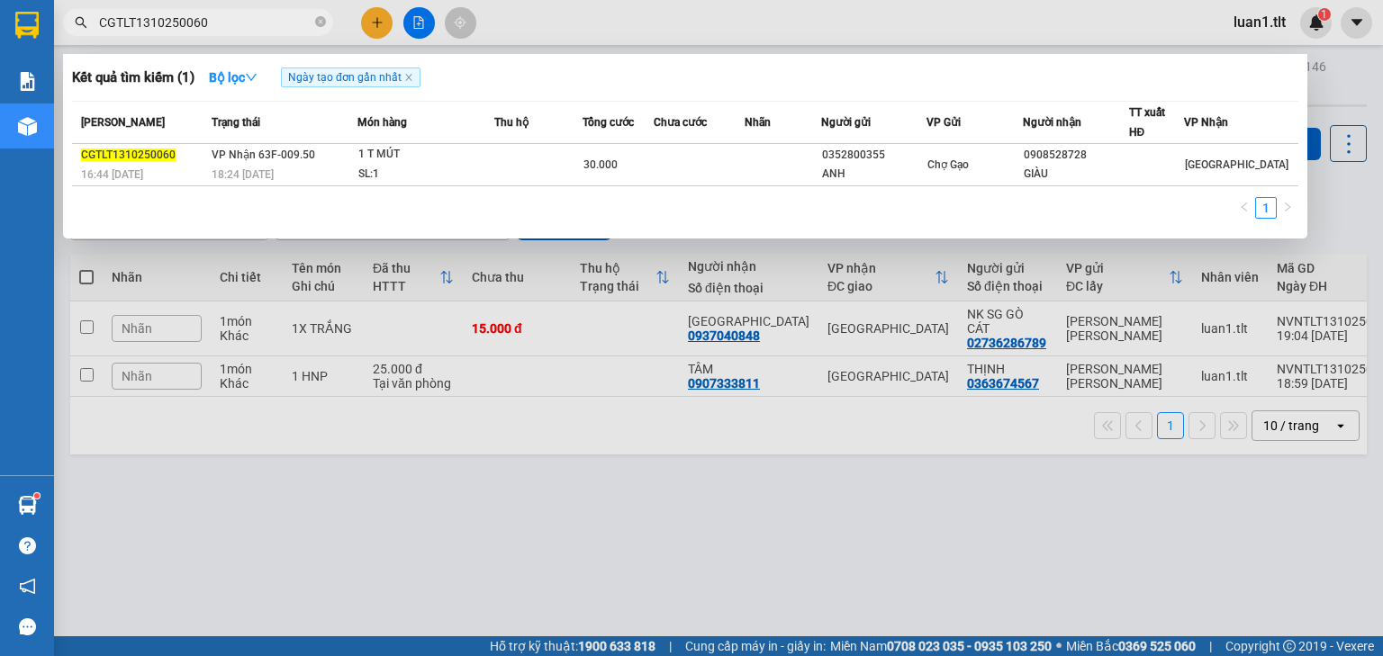
type input "CGTLT1310250060"
